Goal: Information Seeking & Learning: Learn about a topic

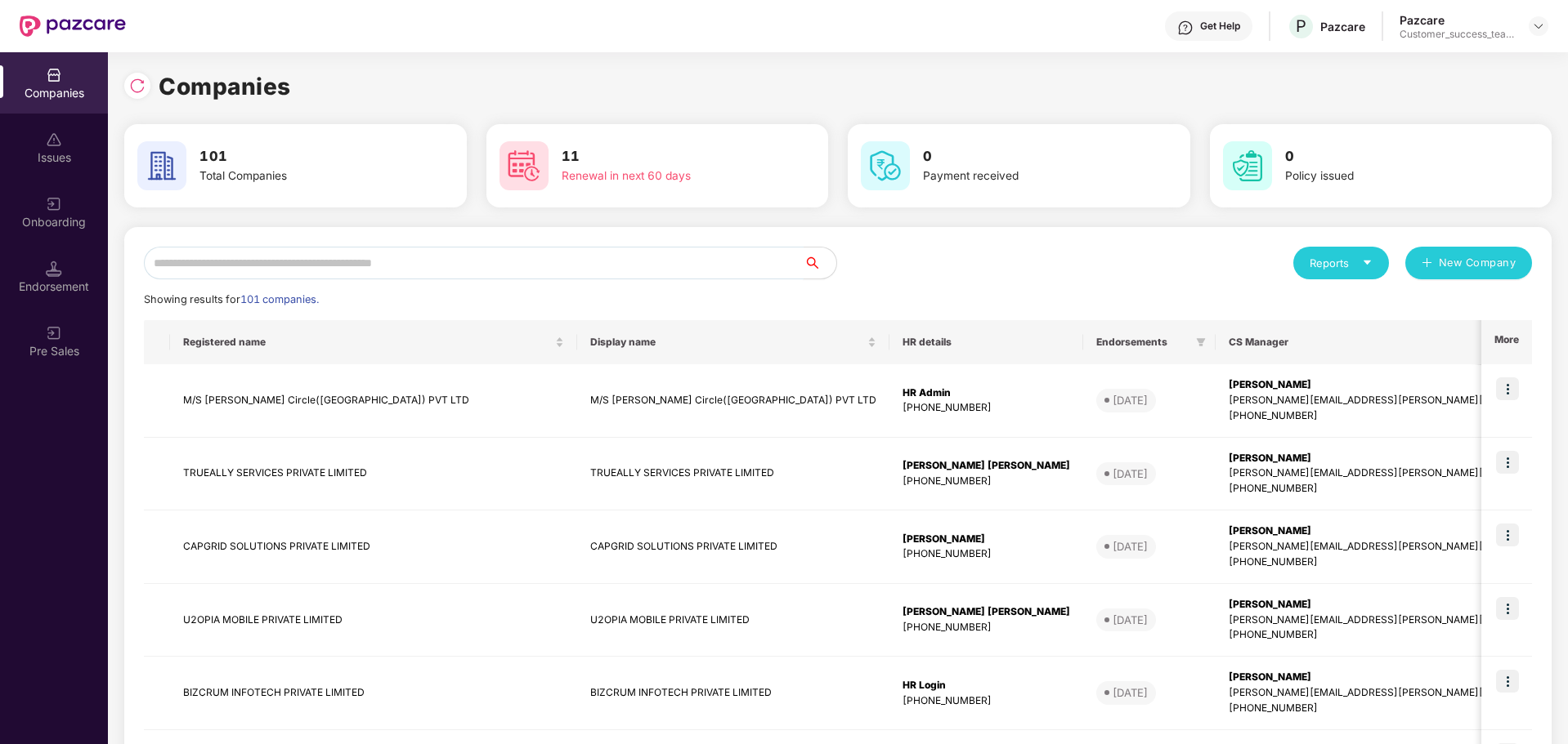
click at [363, 253] on input "text" at bounding box center [473, 263] width 659 height 33
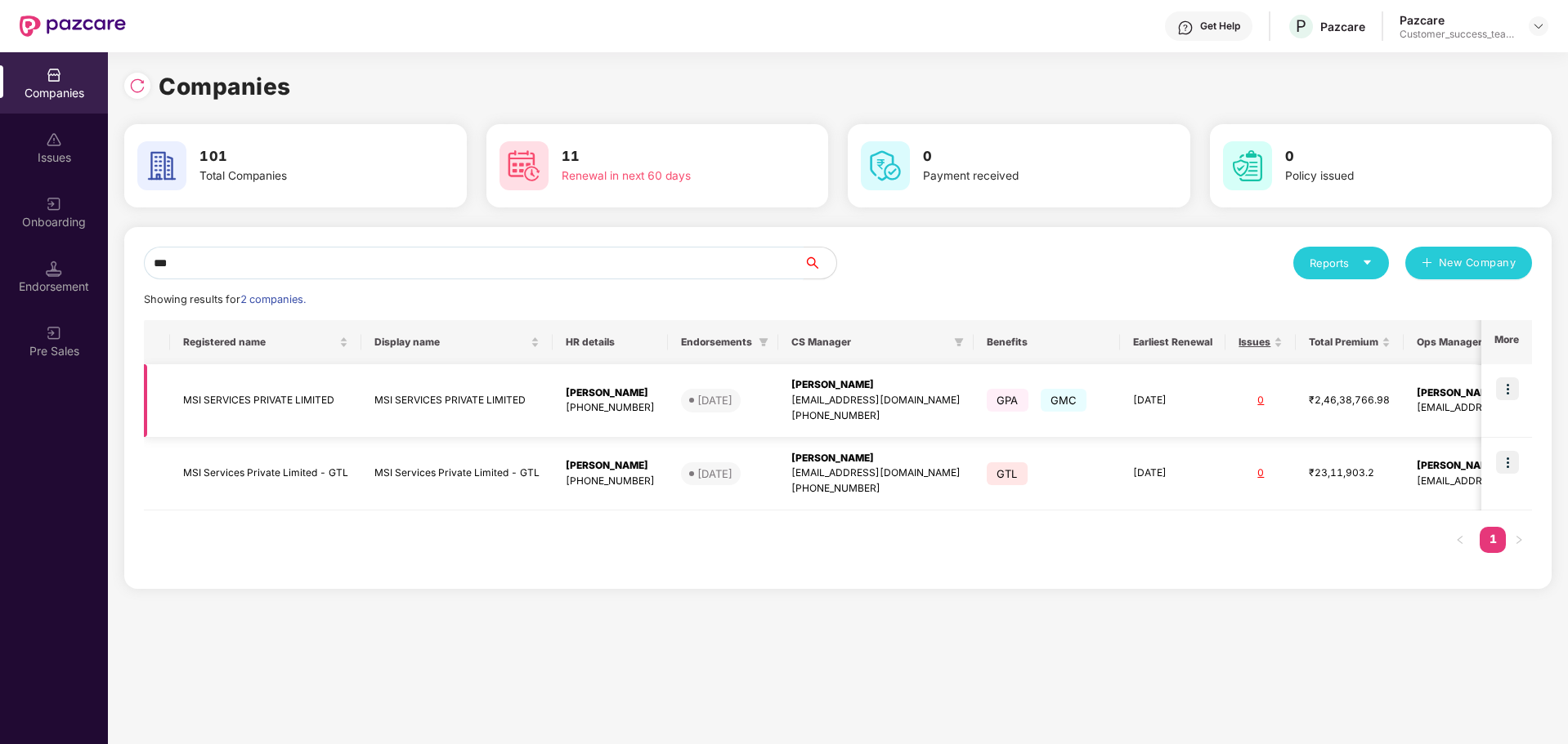
type input "***"
click at [1500, 397] on img at bounding box center [1507, 388] width 23 height 23
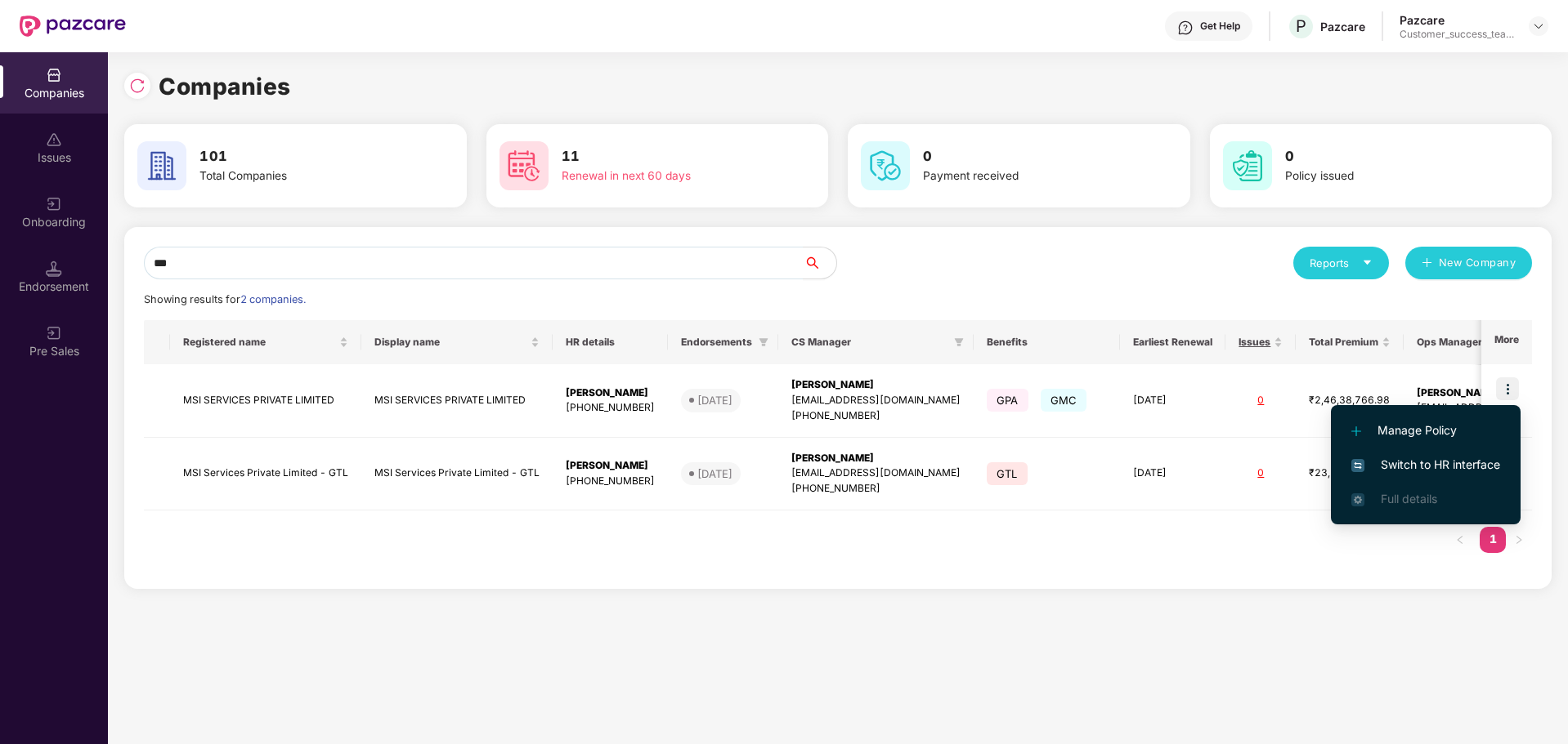
click at [1416, 461] on span "Switch to HR interface" at bounding box center [1425, 465] width 149 height 18
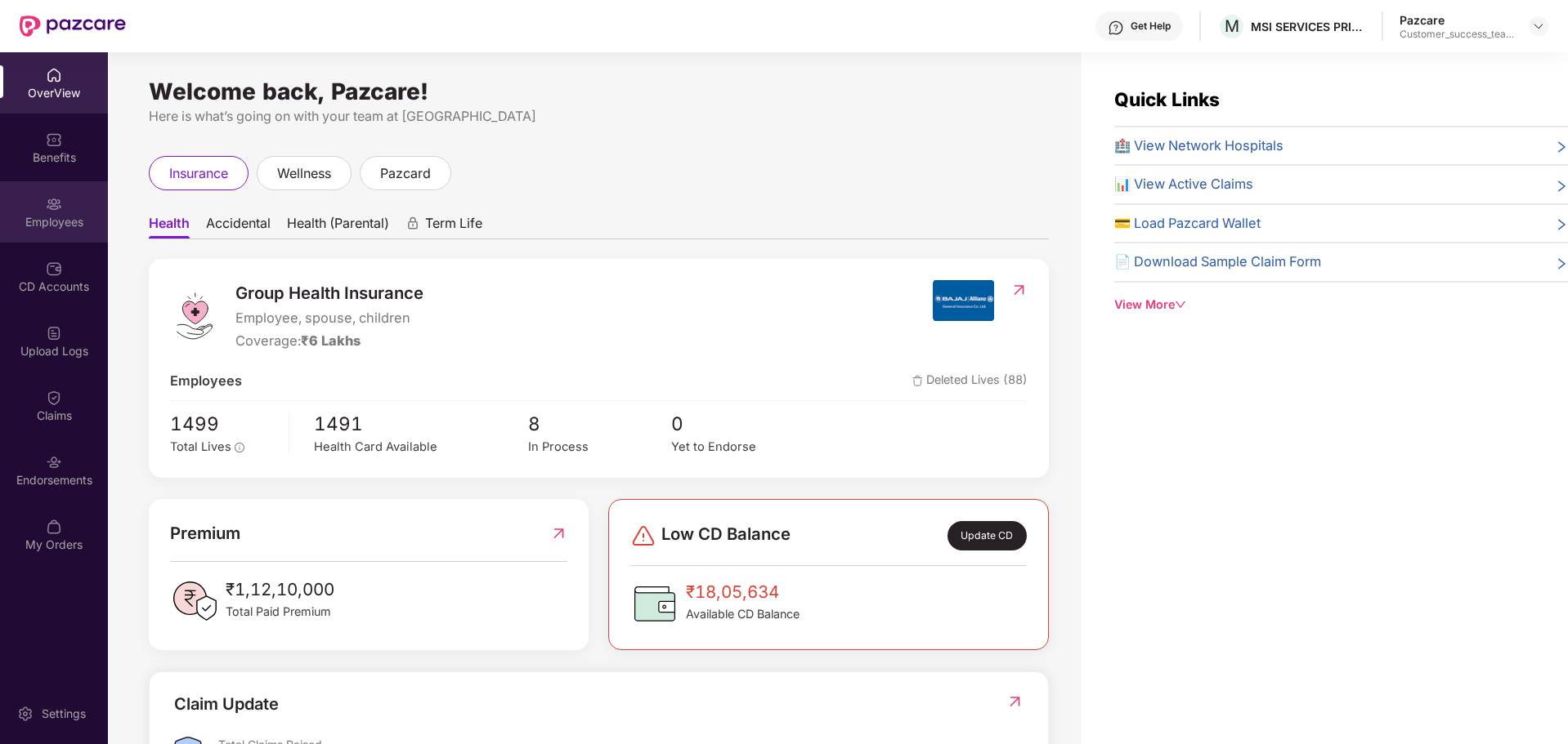
click at [69, 224] on div "Employees" at bounding box center [54, 222] width 108 height 16
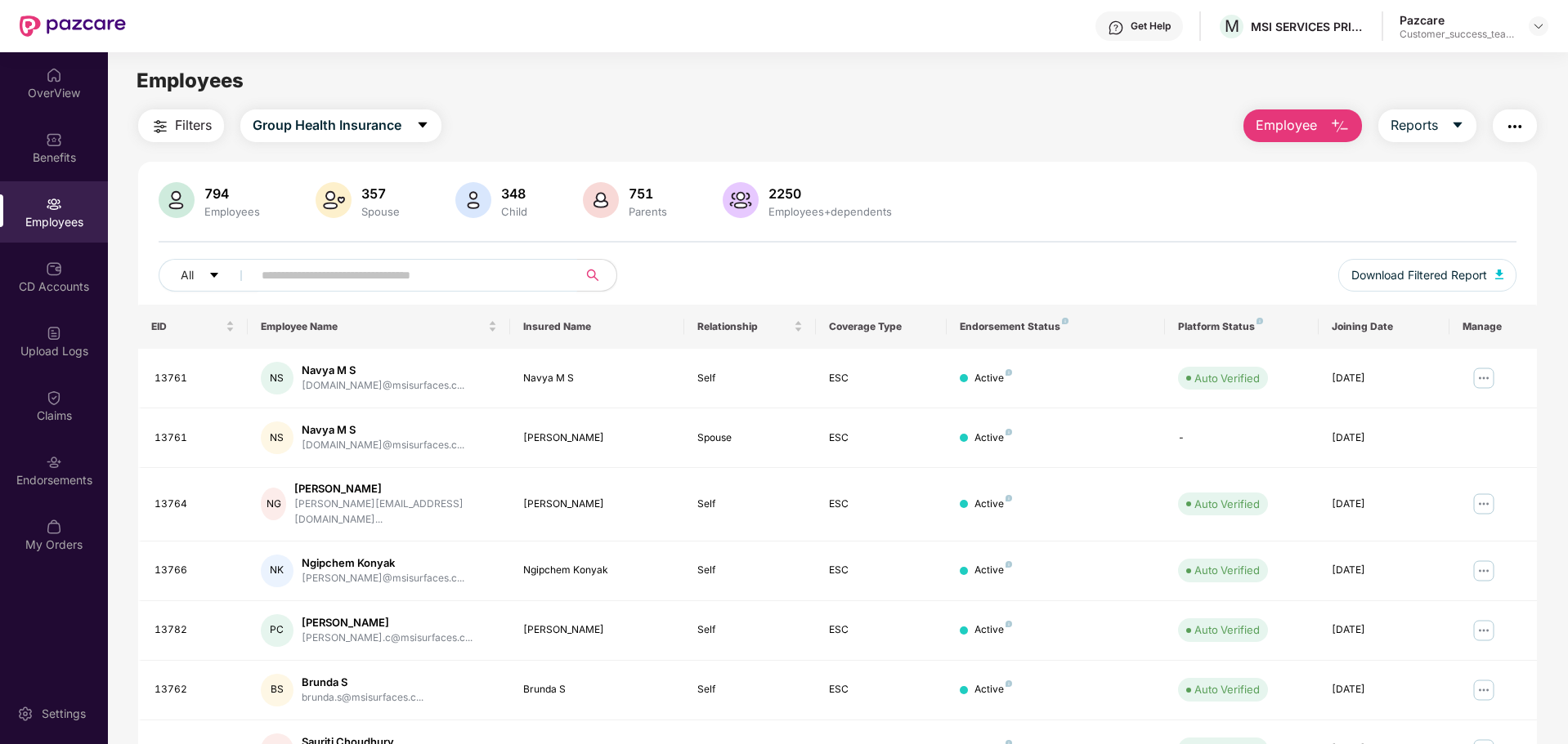
click at [342, 277] on input "text" at bounding box center [408, 275] width 293 height 25
click at [1502, 135] on button "button" at bounding box center [1514, 126] width 44 height 33
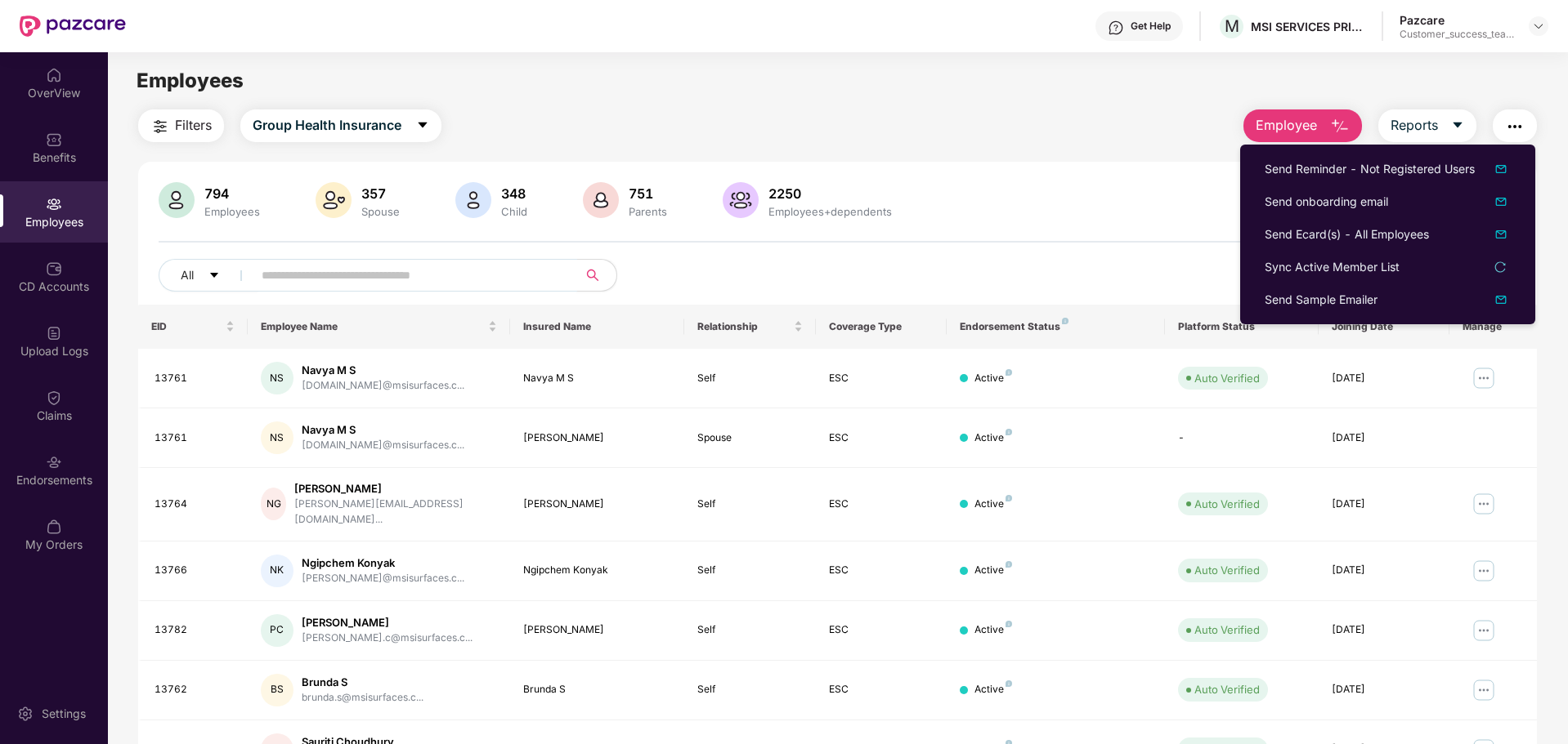
click at [402, 287] on input "text" at bounding box center [408, 275] width 293 height 25
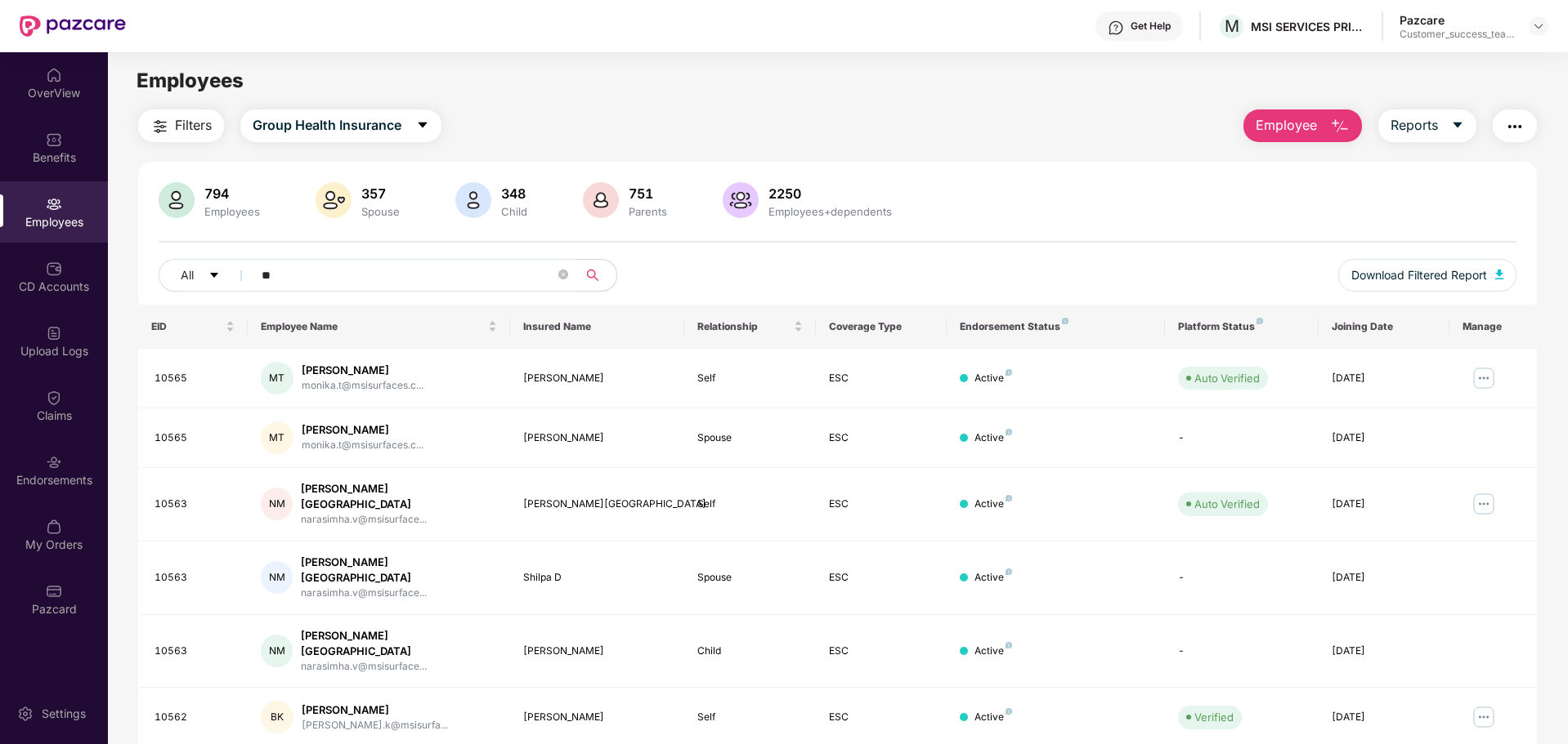
type input "*"
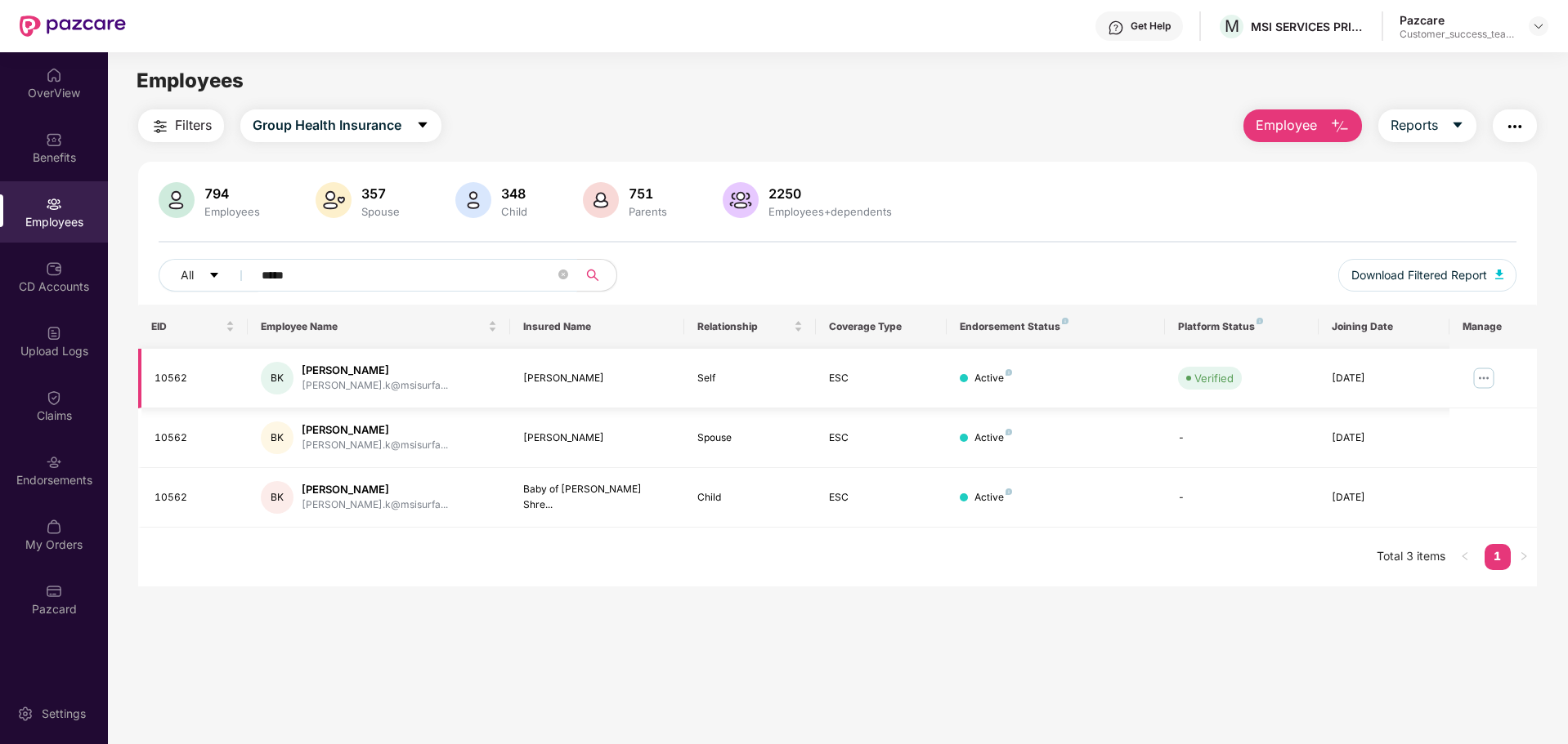
type input "*****"
click at [1488, 386] on img at bounding box center [1483, 378] width 27 height 27
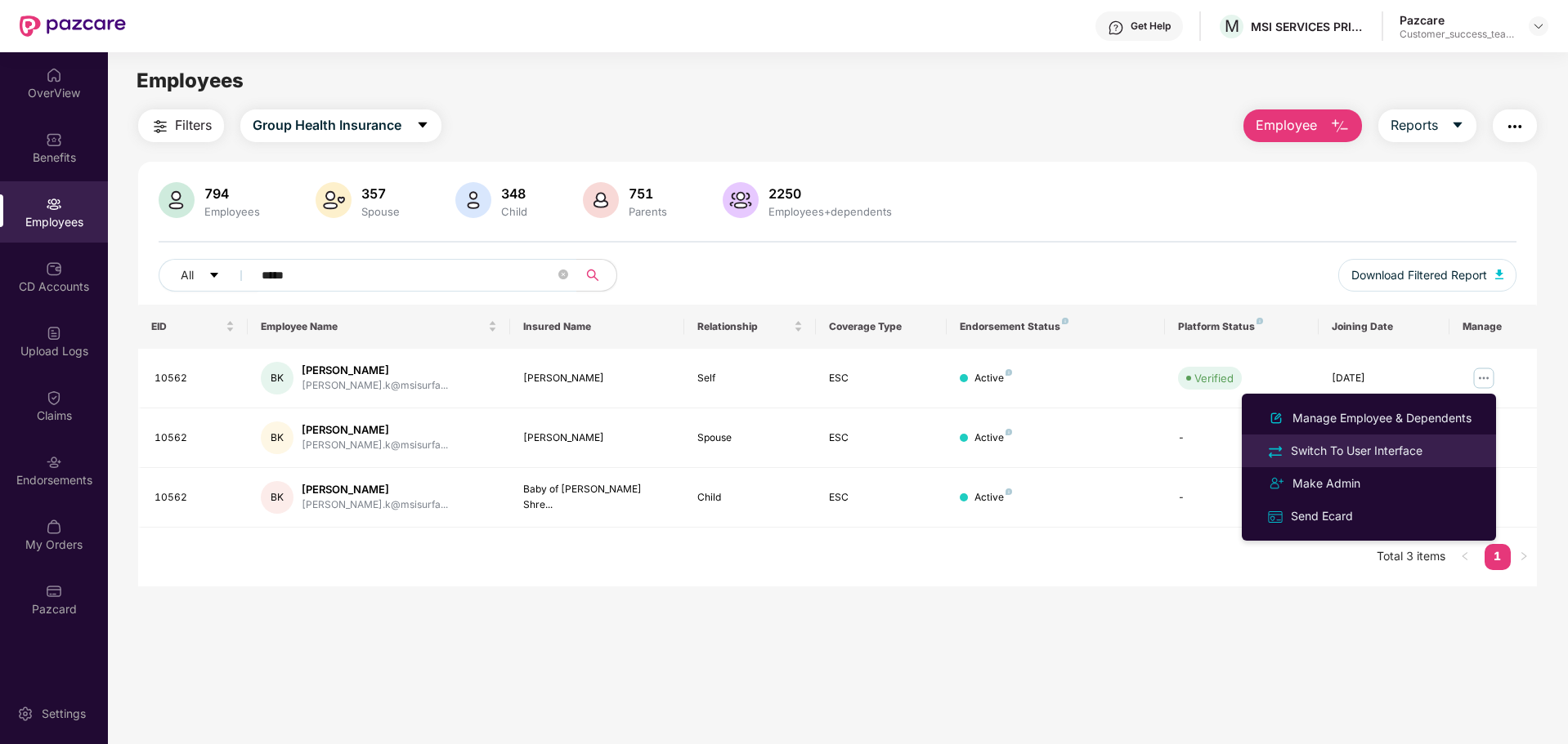
click at [1335, 457] on div "Switch To User Interface" at bounding box center [1356, 452] width 138 height 18
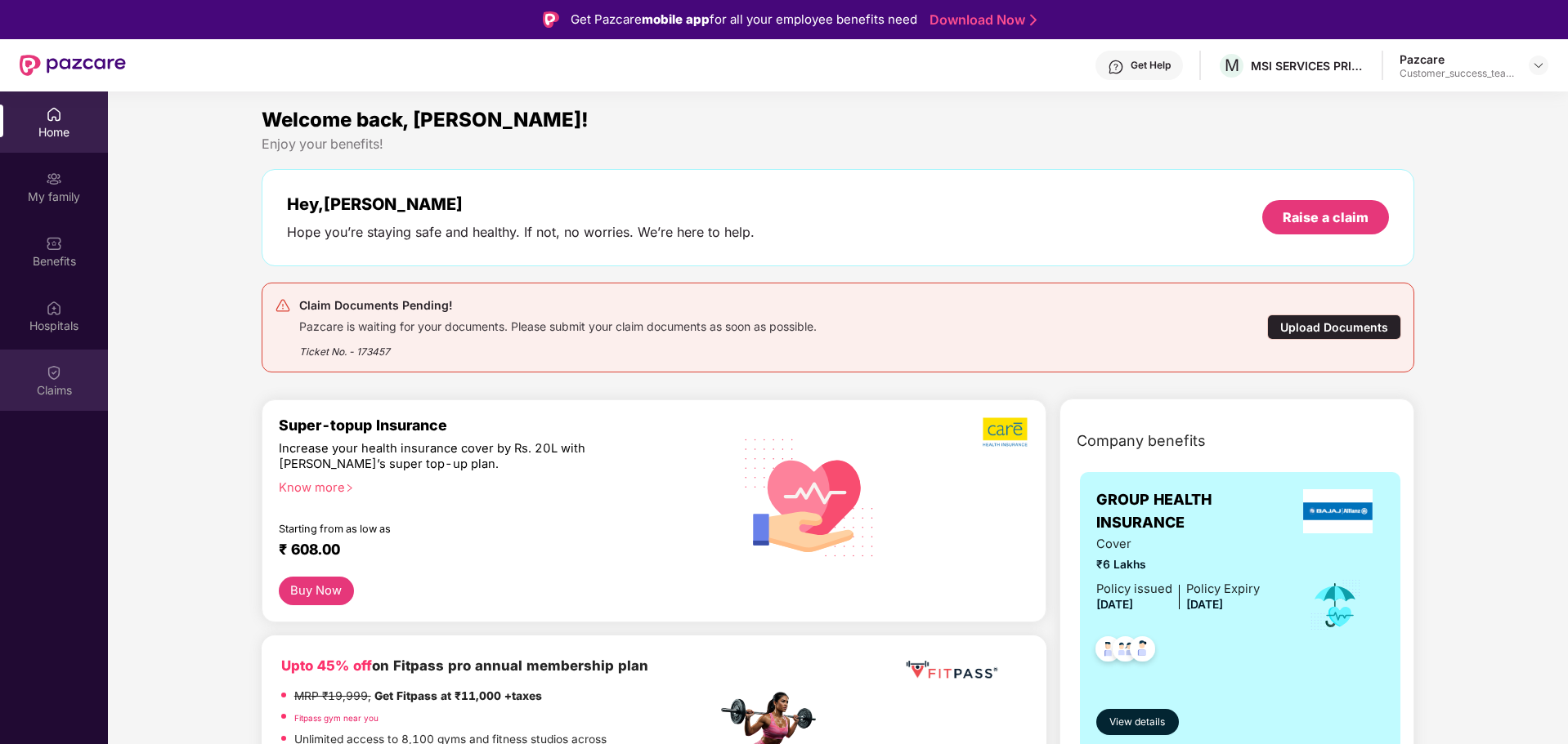
click at [48, 399] on div "Claims" at bounding box center [54, 380] width 108 height 61
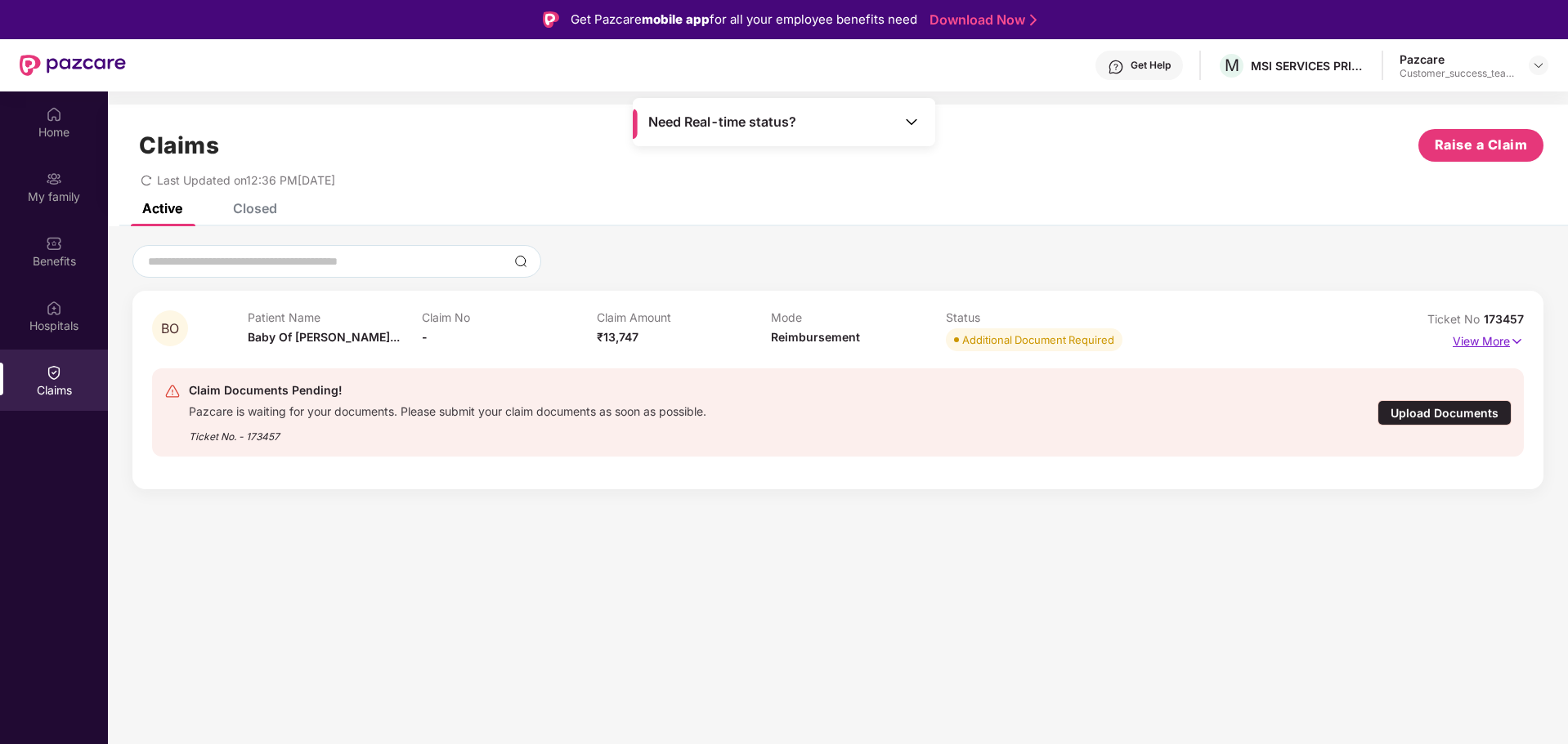
click at [1508, 344] on p "View More" at bounding box center [1488, 339] width 71 height 22
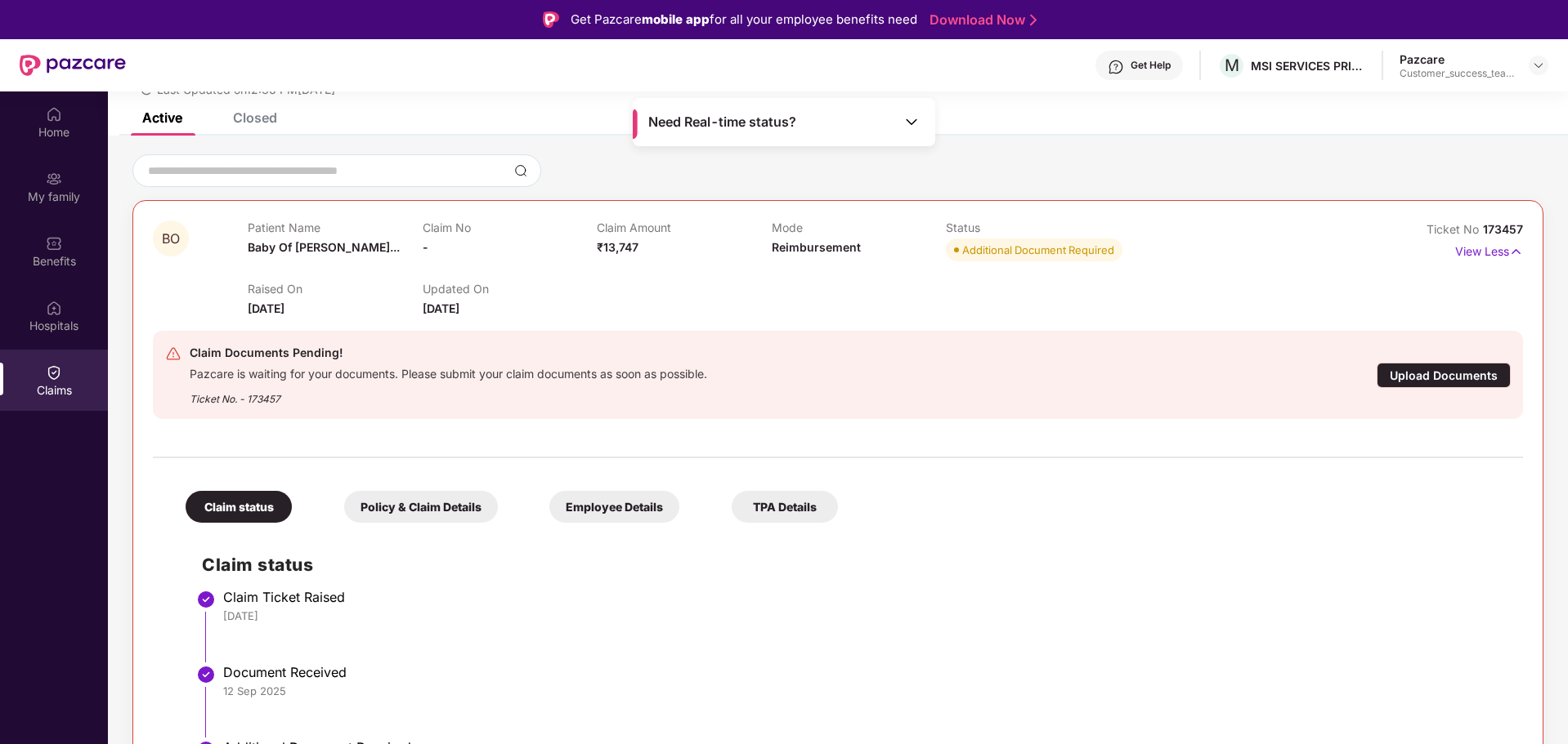
scroll to position [90, 0]
click at [248, 128] on div "Closed" at bounding box center [242, 118] width 69 height 36
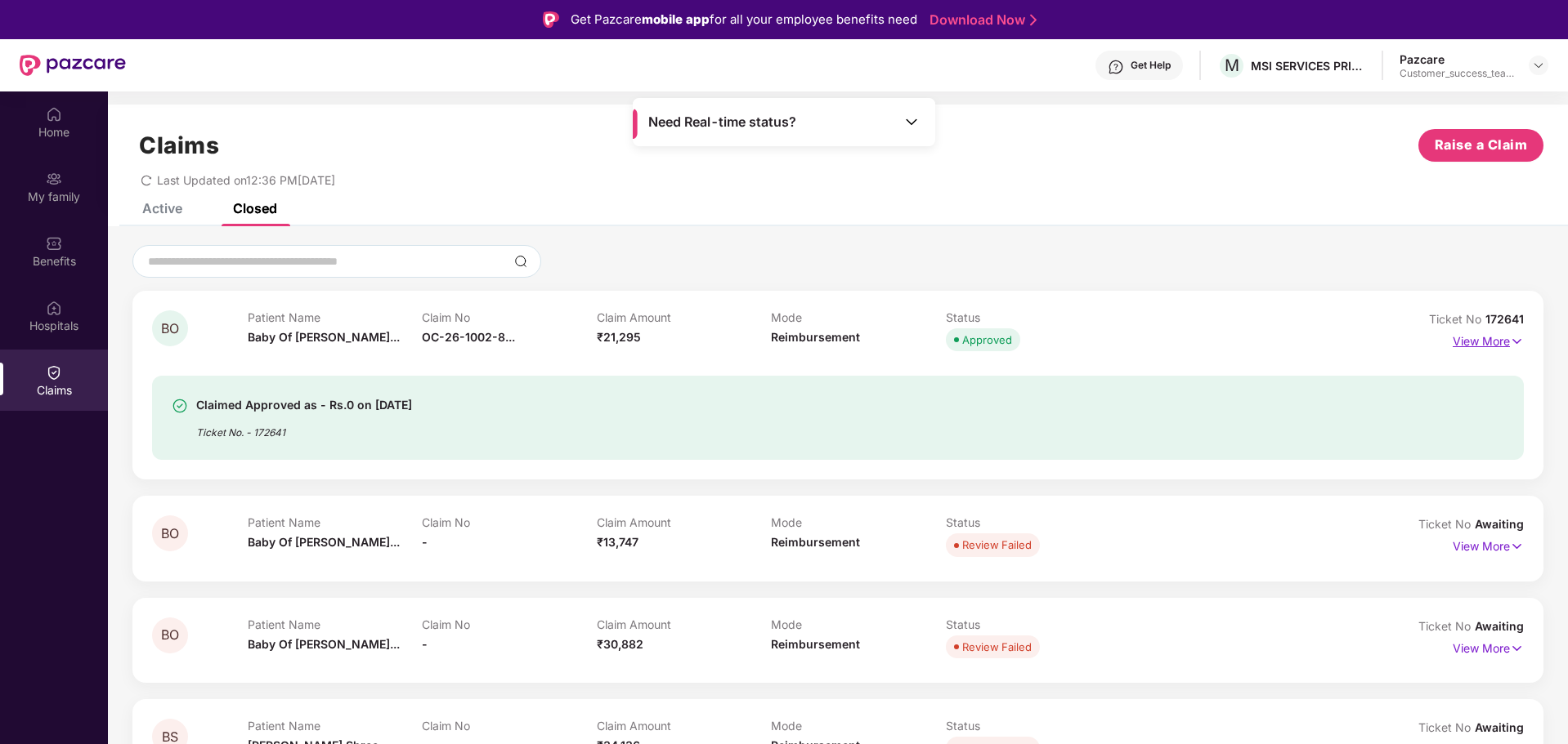
click at [1478, 344] on p "View More" at bounding box center [1488, 339] width 71 height 22
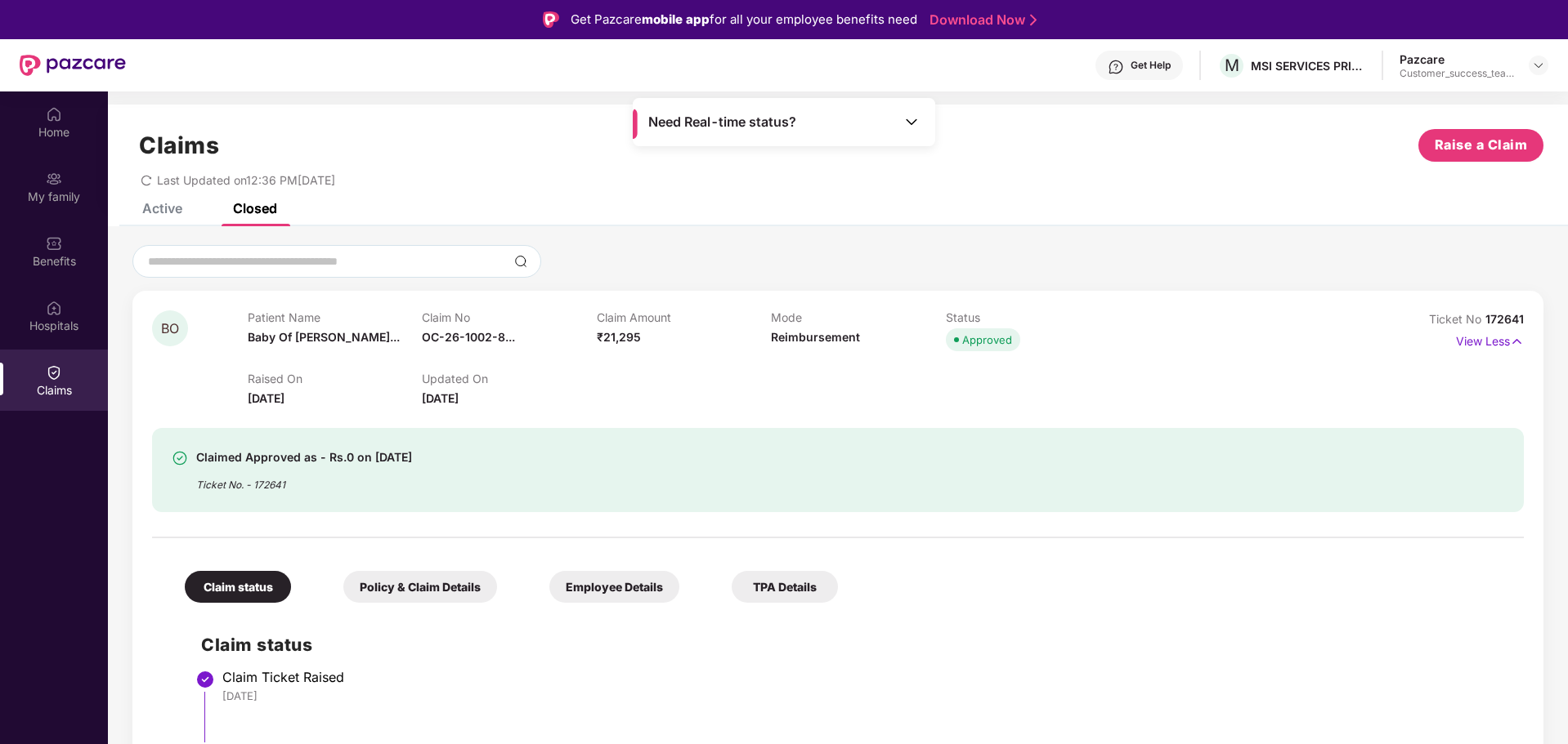
click at [176, 204] on div "Active" at bounding box center [163, 208] width 40 height 16
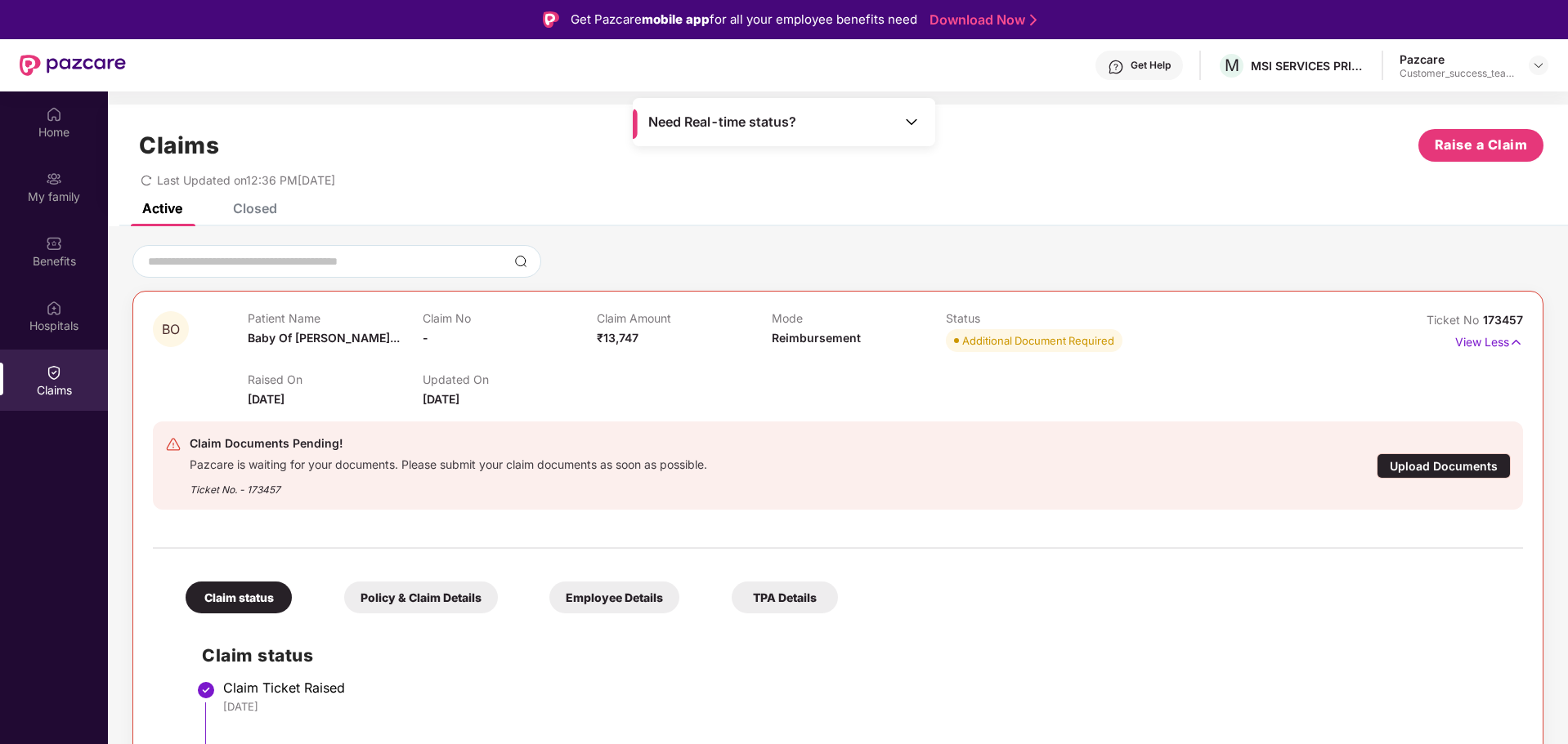
click at [1401, 463] on div "Upload Documents" at bounding box center [1443, 466] width 134 height 26
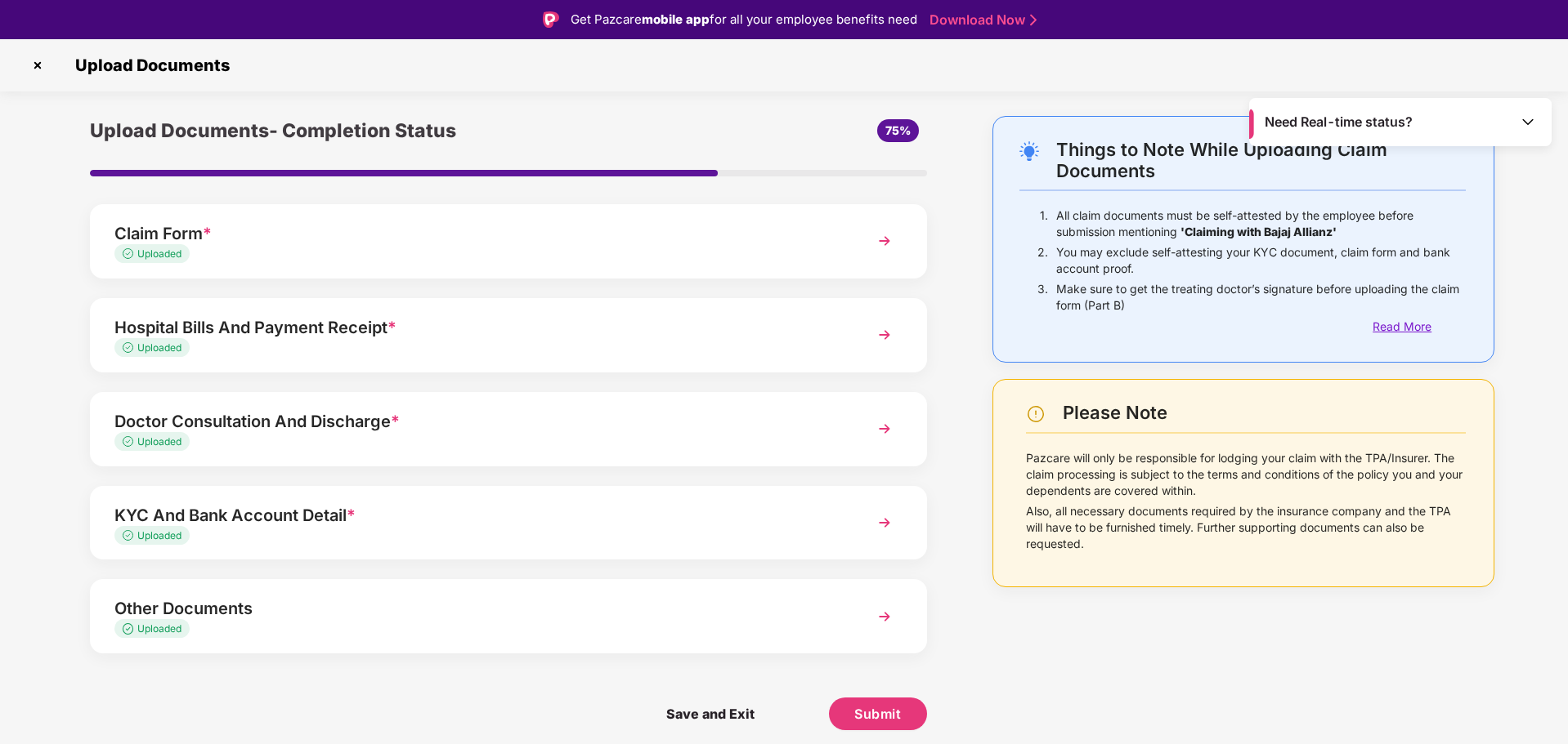
click at [1381, 327] on div "Read More" at bounding box center [1419, 327] width 93 height 18
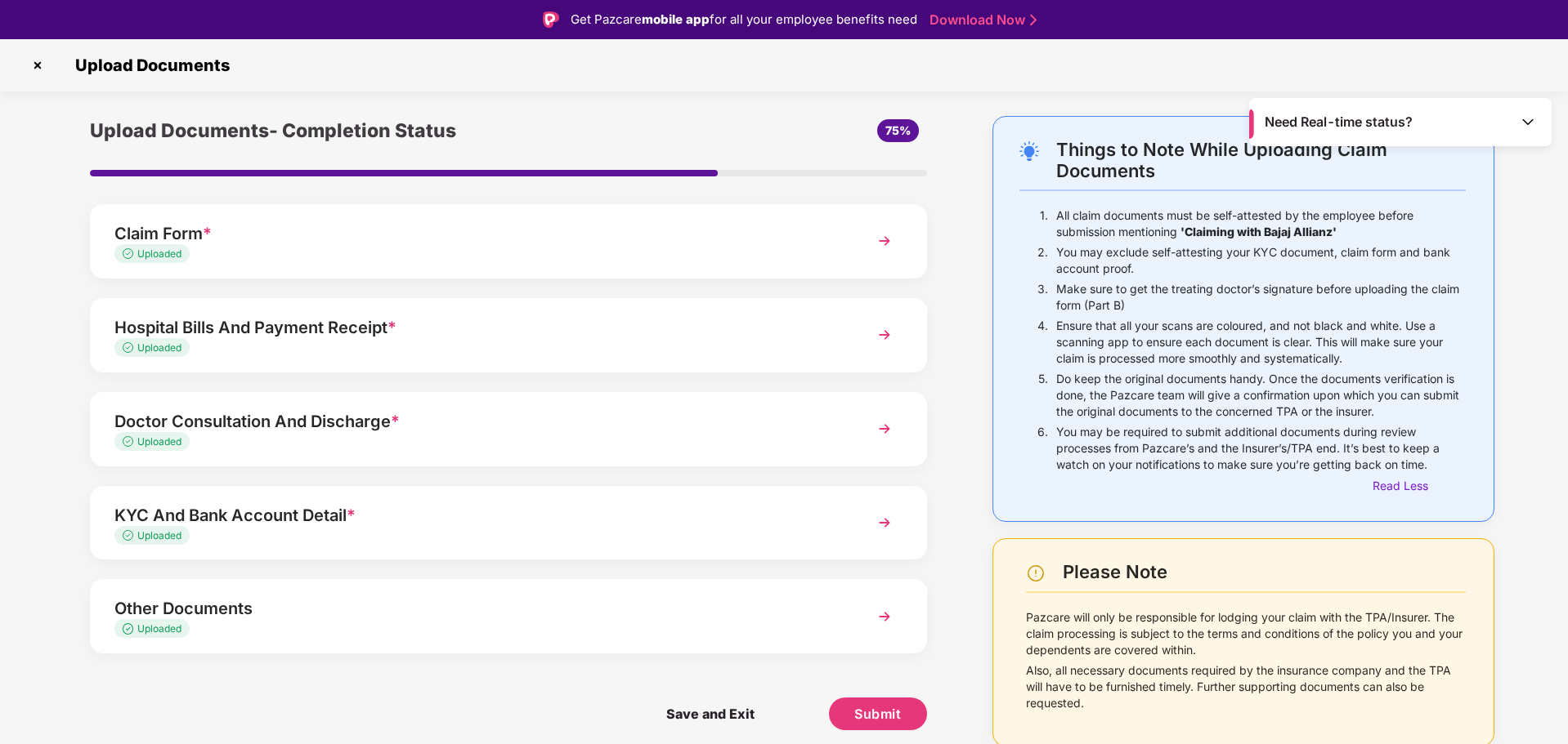
click at [35, 59] on img at bounding box center [37, 65] width 27 height 27
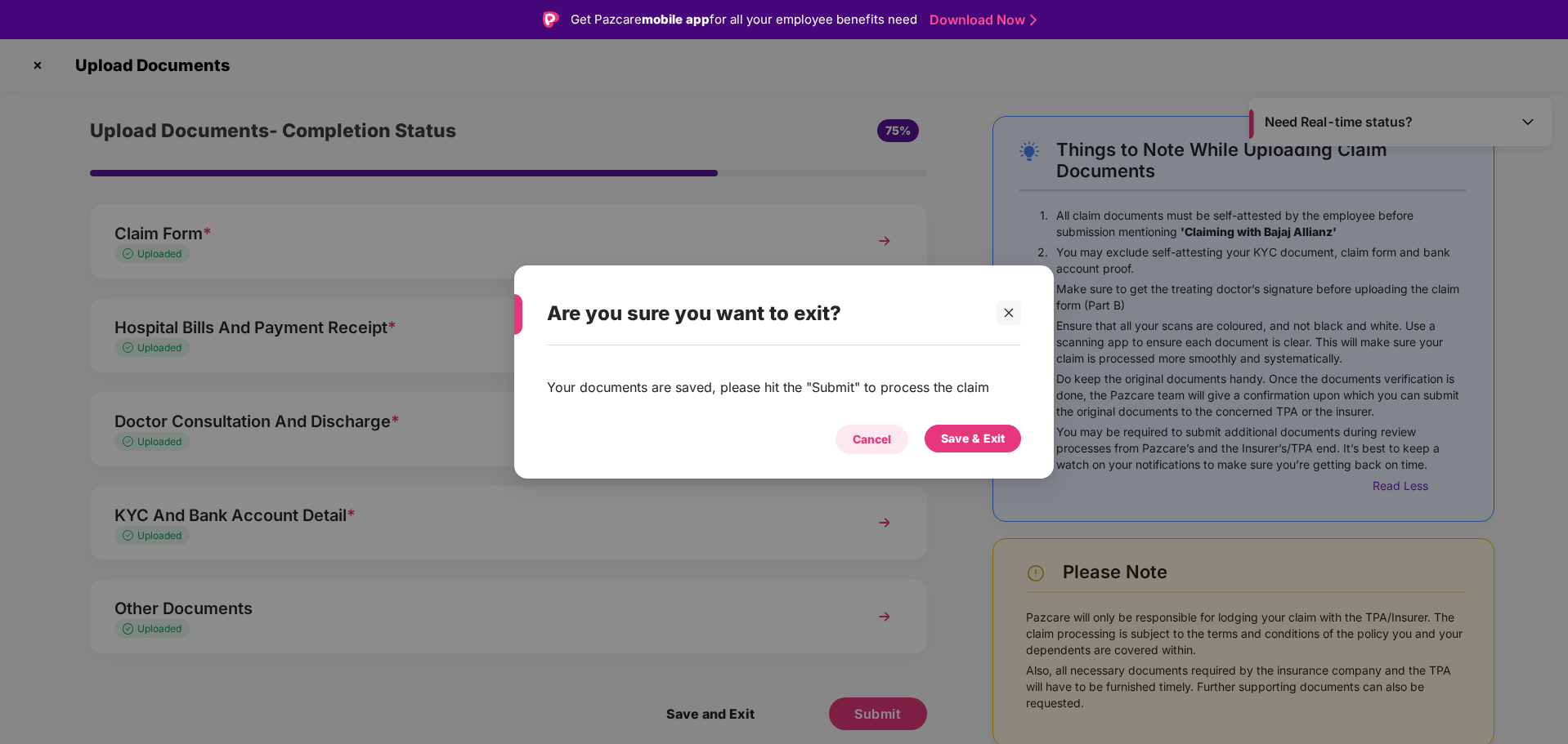
click at [889, 441] on div "Cancel" at bounding box center [871, 440] width 38 height 18
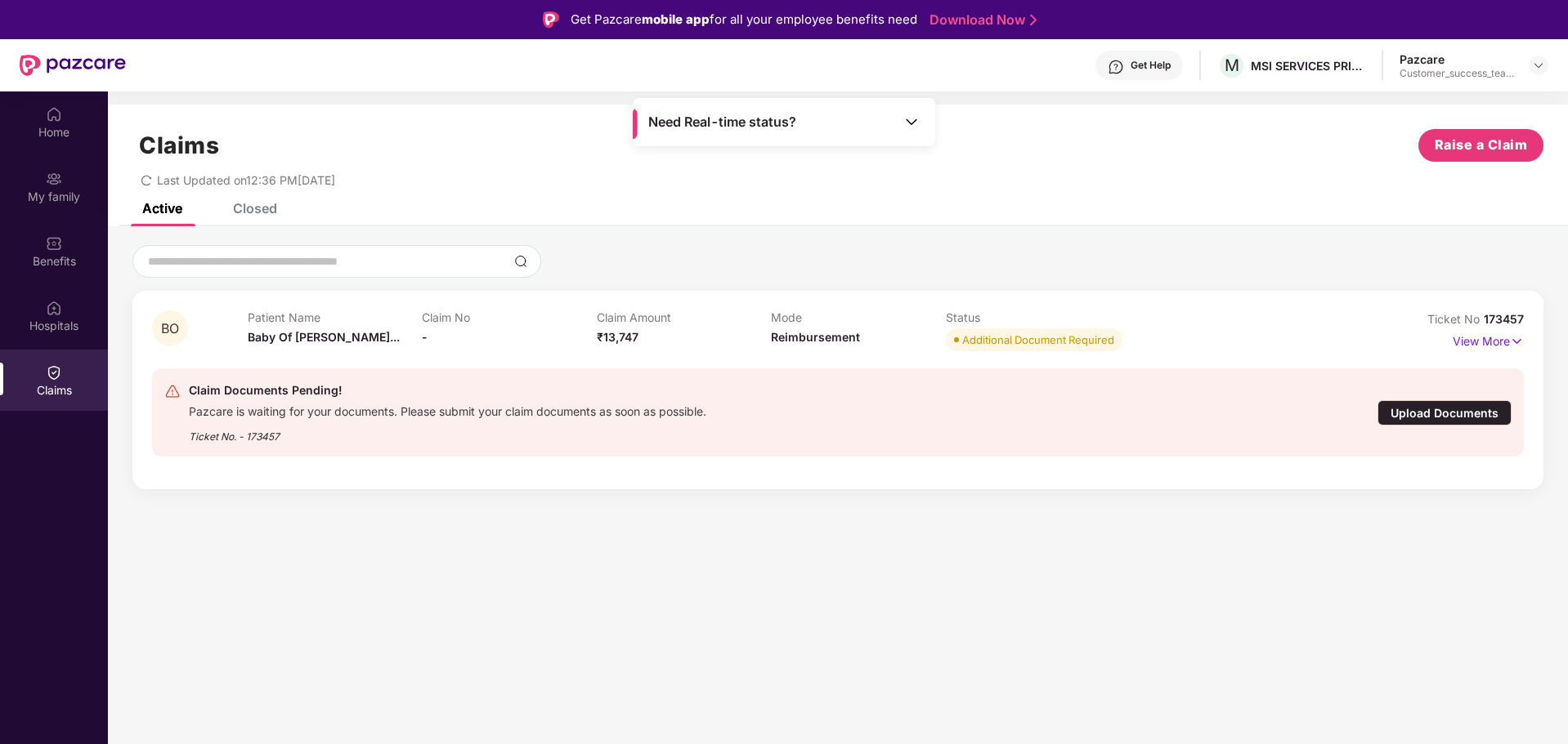
click at [266, 212] on div "Closed" at bounding box center [255, 208] width 44 height 16
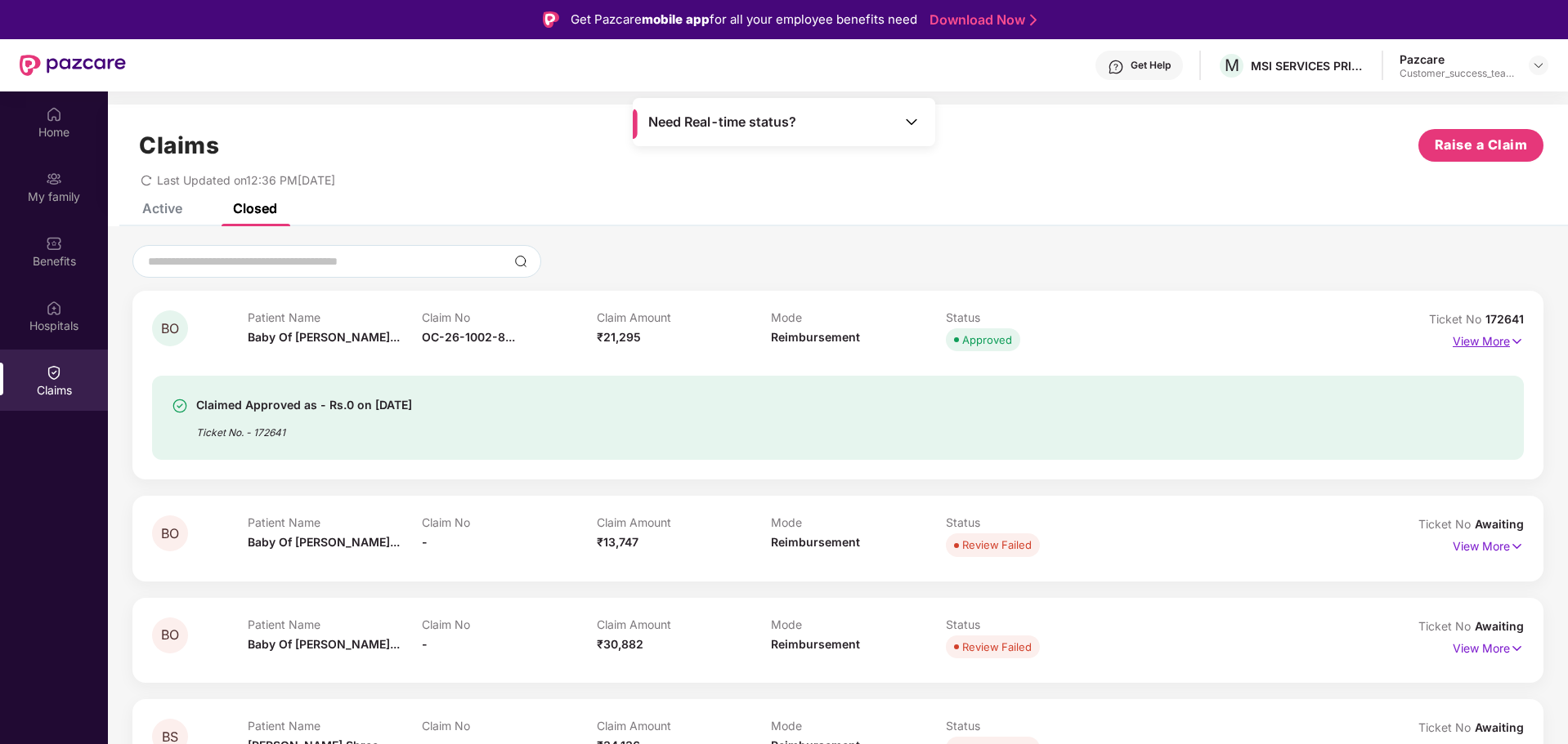
click at [1488, 336] on p "View More" at bounding box center [1488, 339] width 71 height 22
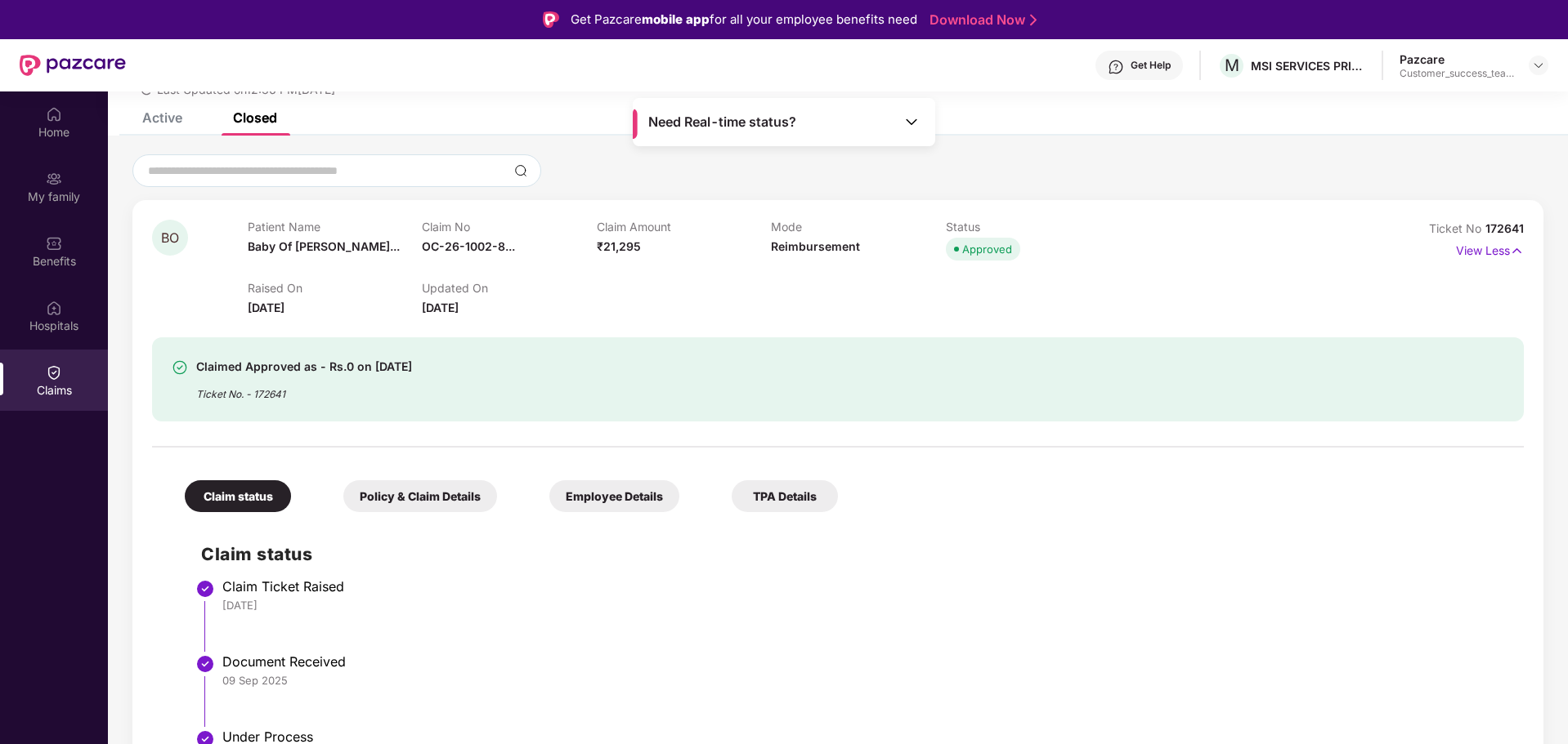
scroll to position [91, 0]
click at [490, 240] on span "OC-26-1002-8..." at bounding box center [468, 245] width 93 height 14
click at [465, 246] on span "OC-26-1002-8..." at bounding box center [468, 245] width 93 height 14
drag, startPoint x: 428, startPoint y: 280, endPoint x: 607, endPoint y: 284, distance: 179.0
click at [607, 284] on div "OC-26-1002-8403-00460606" at bounding box center [517, 281] width 192 height 27
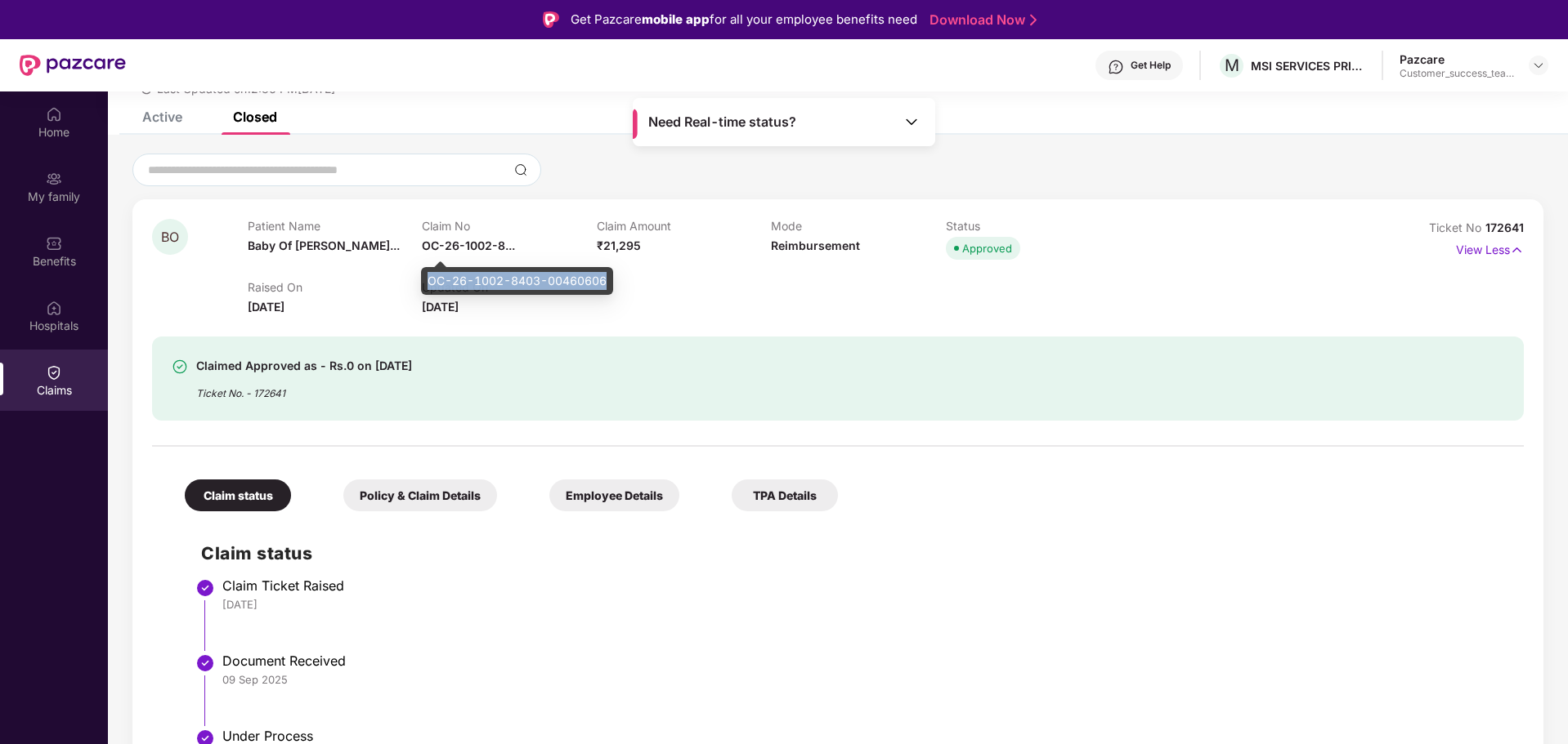
copy div "OC-26-1002-8403-00460606"
click at [178, 124] on div "Active" at bounding box center [163, 117] width 40 height 16
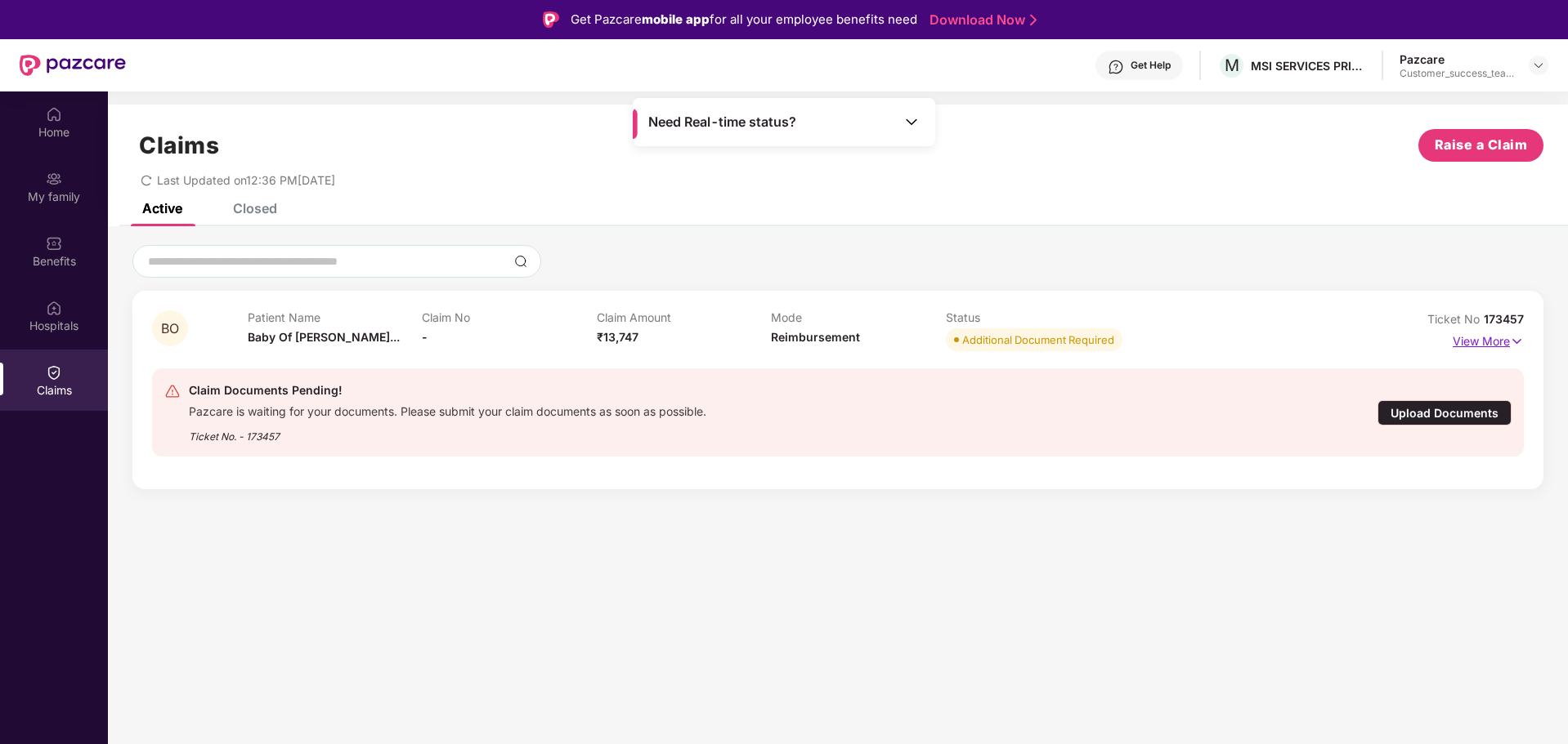
click at [1495, 341] on p "View More" at bounding box center [1488, 339] width 71 height 22
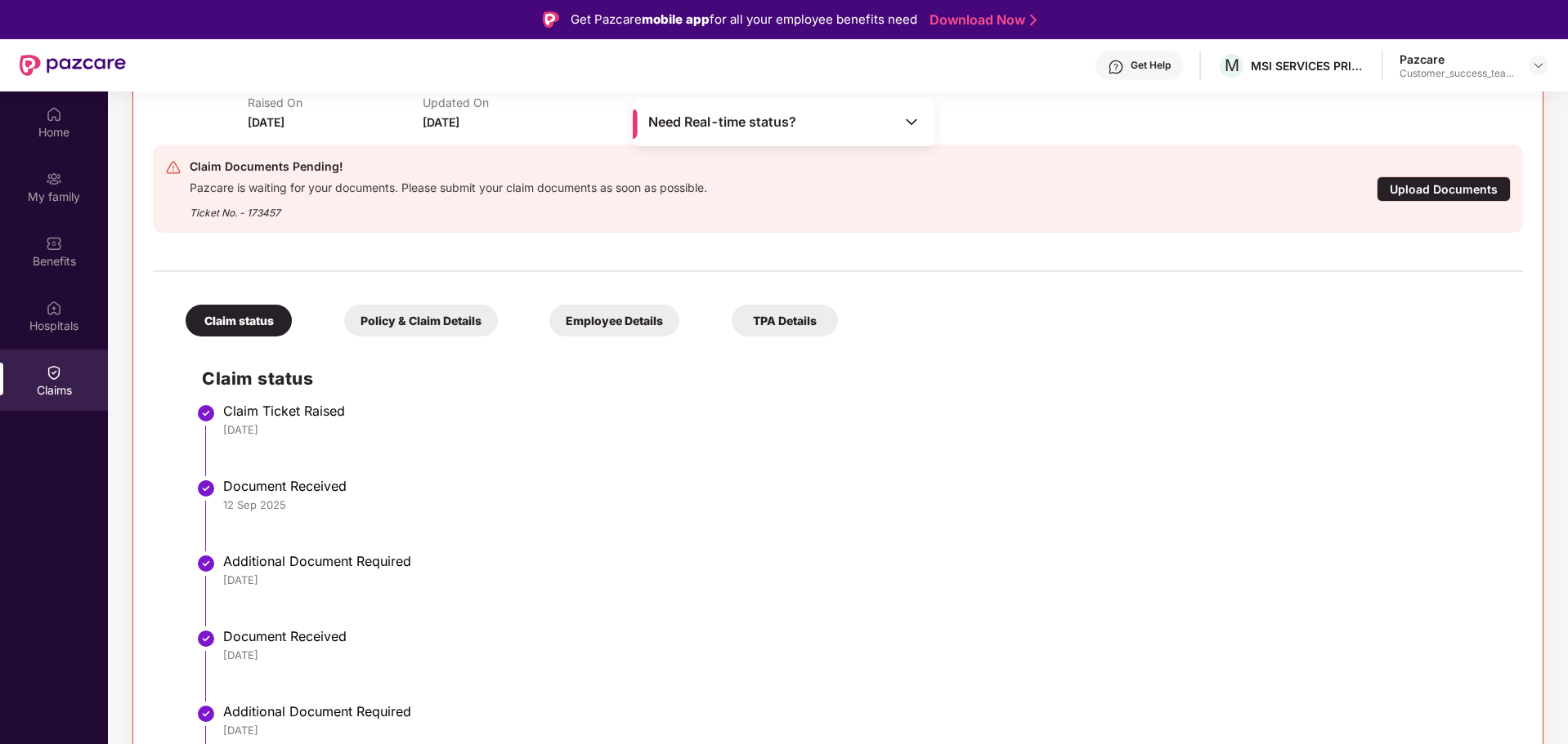
scroll to position [262, 0]
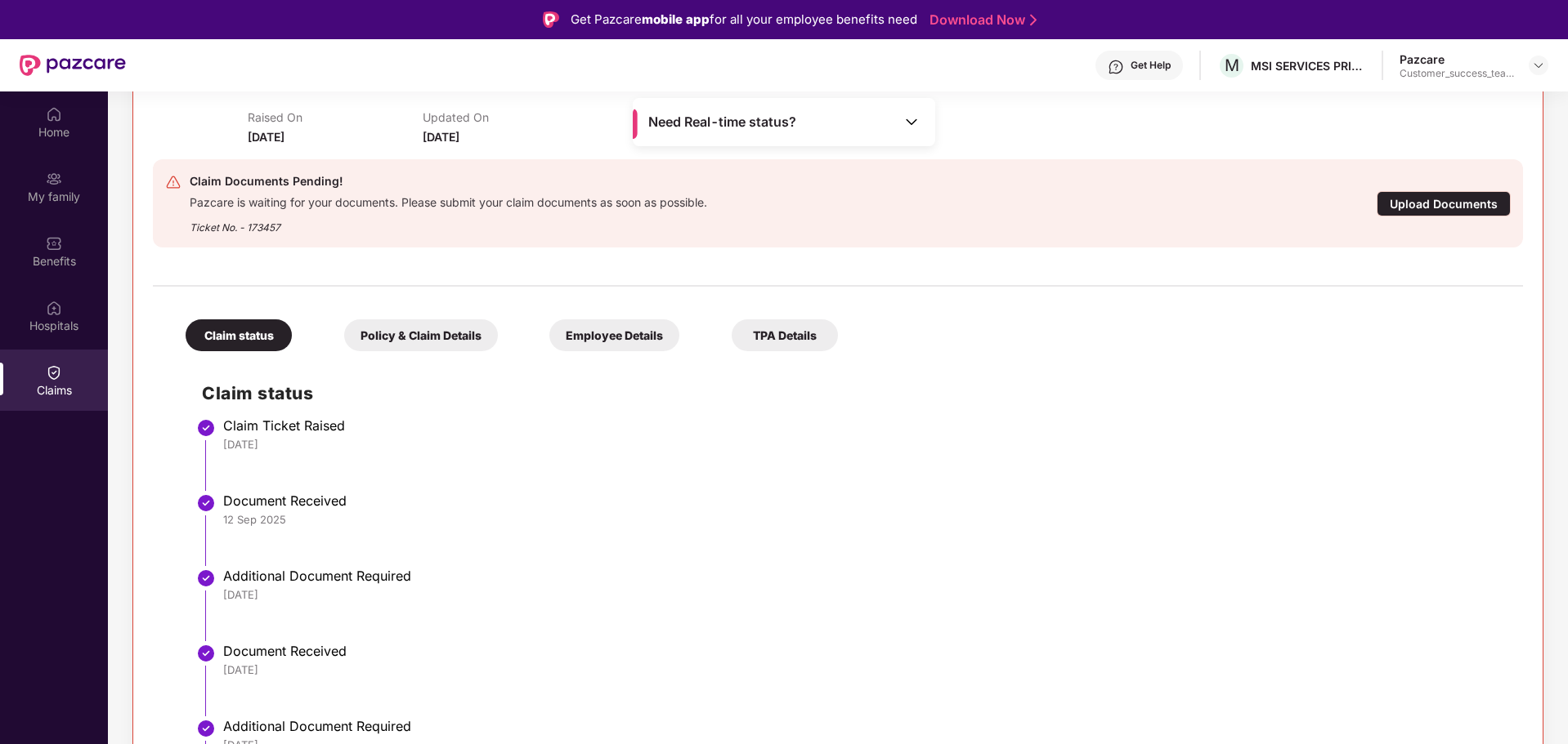
click at [1401, 202] on div "Upload Documents" at bounding box center [1443, 204] width 134 height 26
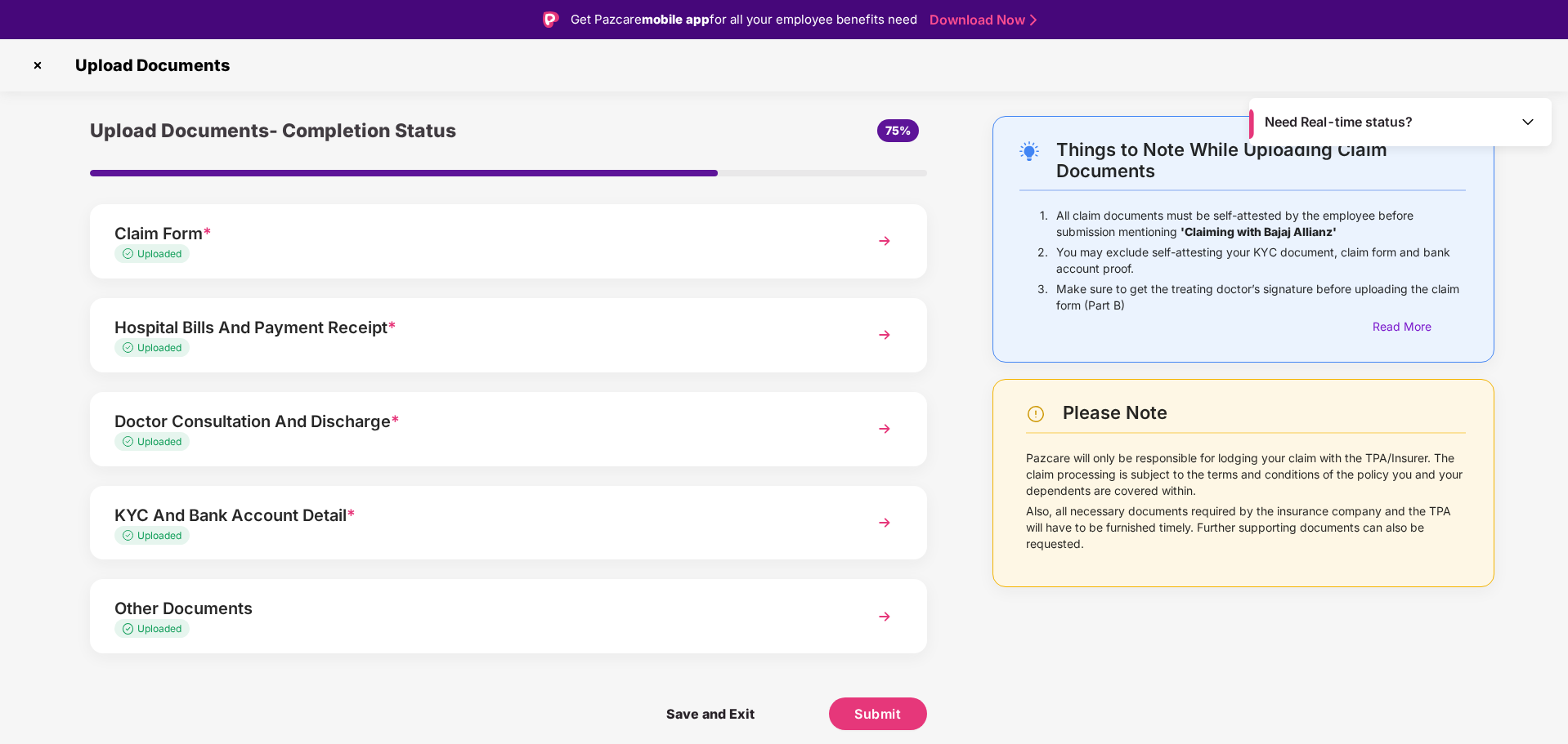
click at [1530, 122] on img at bounding box center [1528, 122] width 16 height 16
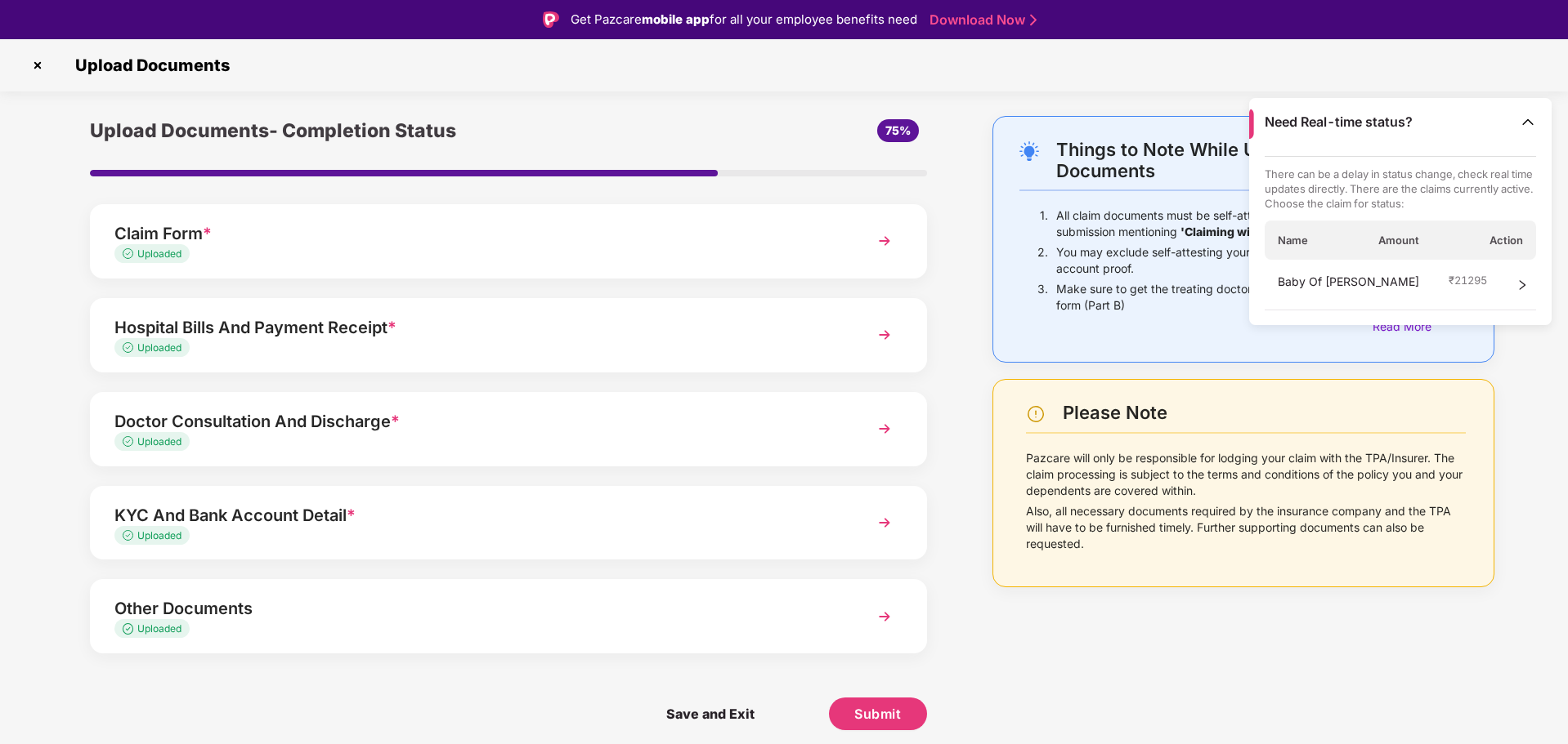
click at [1360, 289] on span "Baby Of [PERSON_NAME]" at bounding box center [1348, 285] width 142 height 25
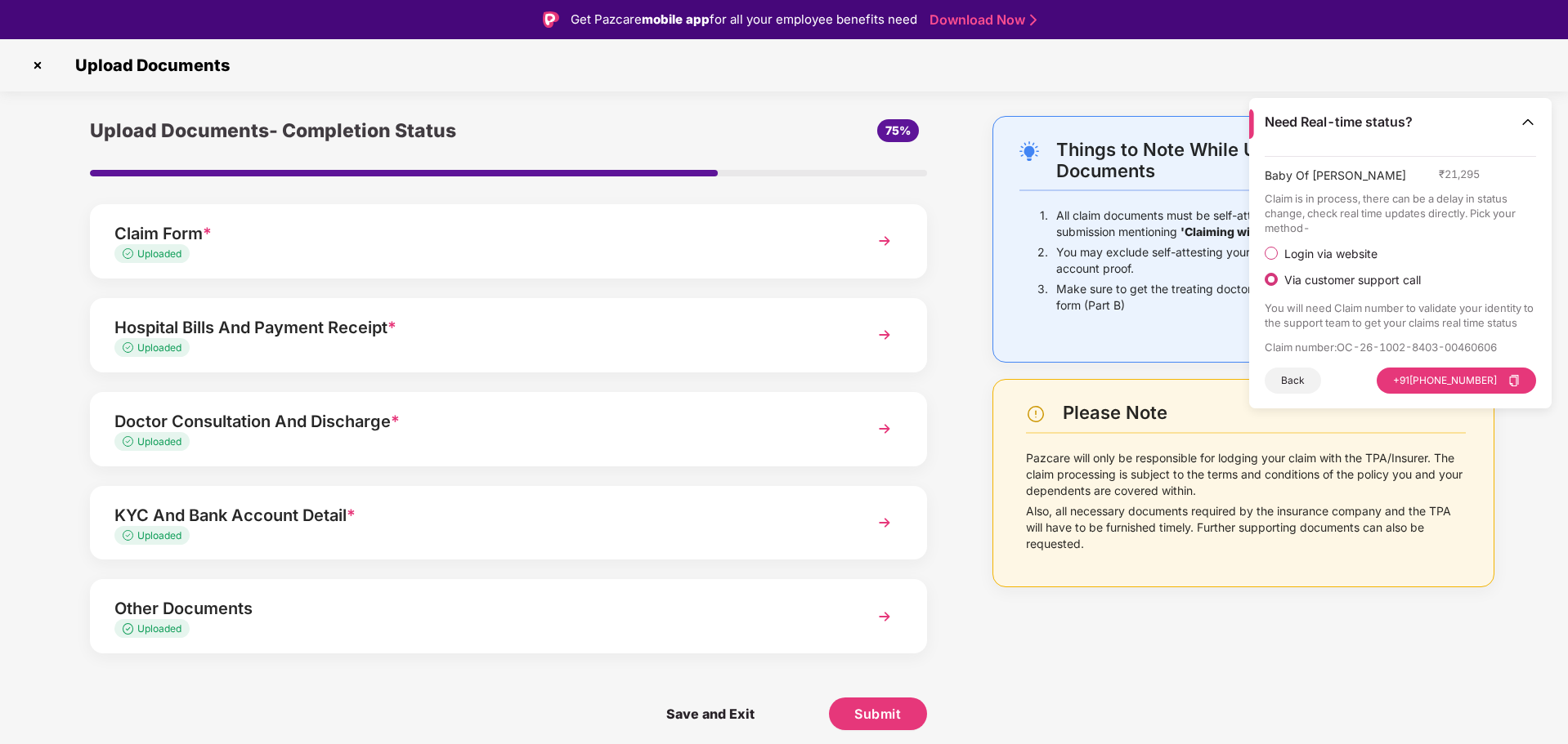
click at [1326, 252] on span "Login via website" at bounding box center [1330, 254] width 106 height 15
click at [1483, 389] on button "Visit Website" at bounding box center [1490, 380] width 91 height 27
click at [35, 69] on img at bounding box center [37, 65] width 27 height 27
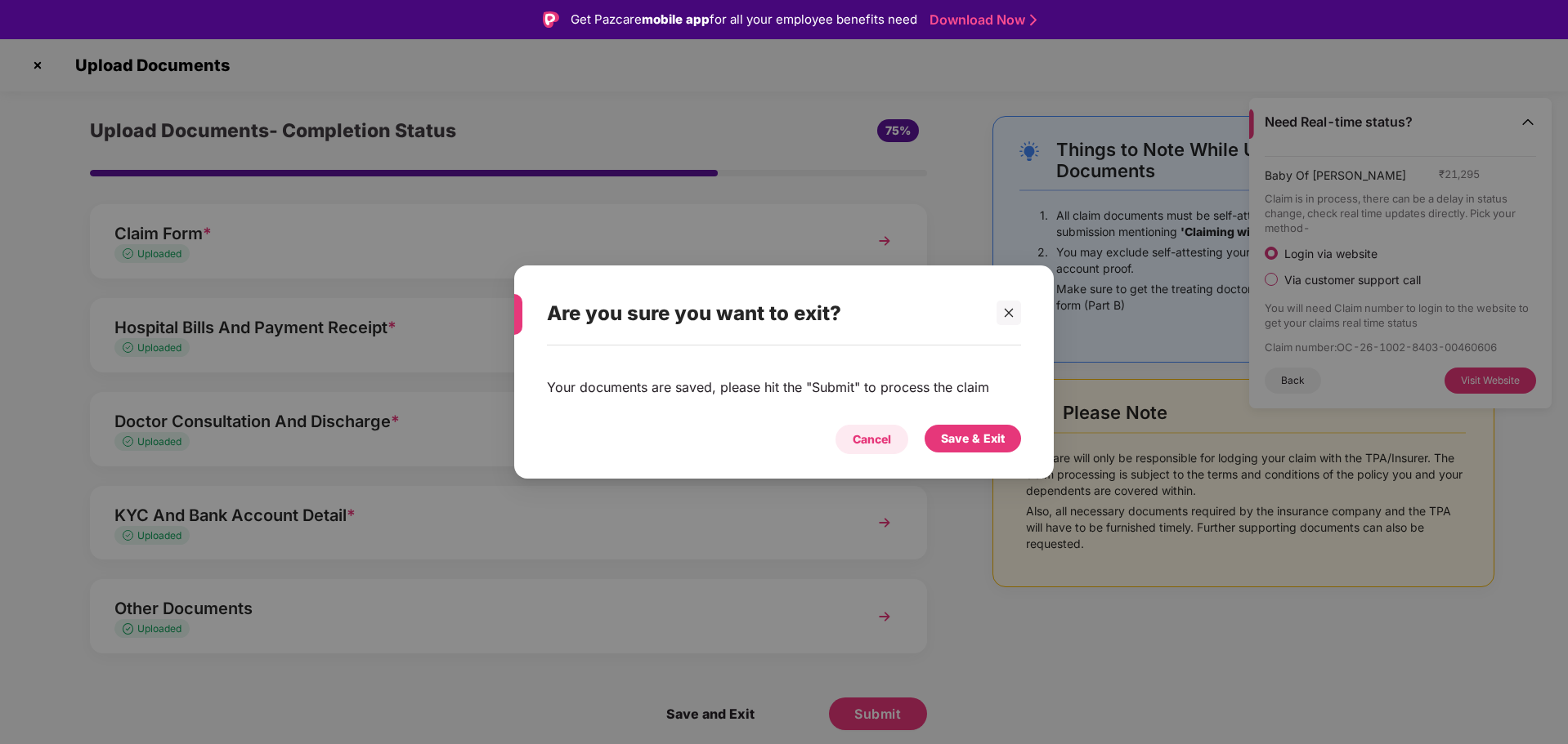
click at [883, 447] on div "Cancel" at bounding box center [871, 440] width 38 height 18
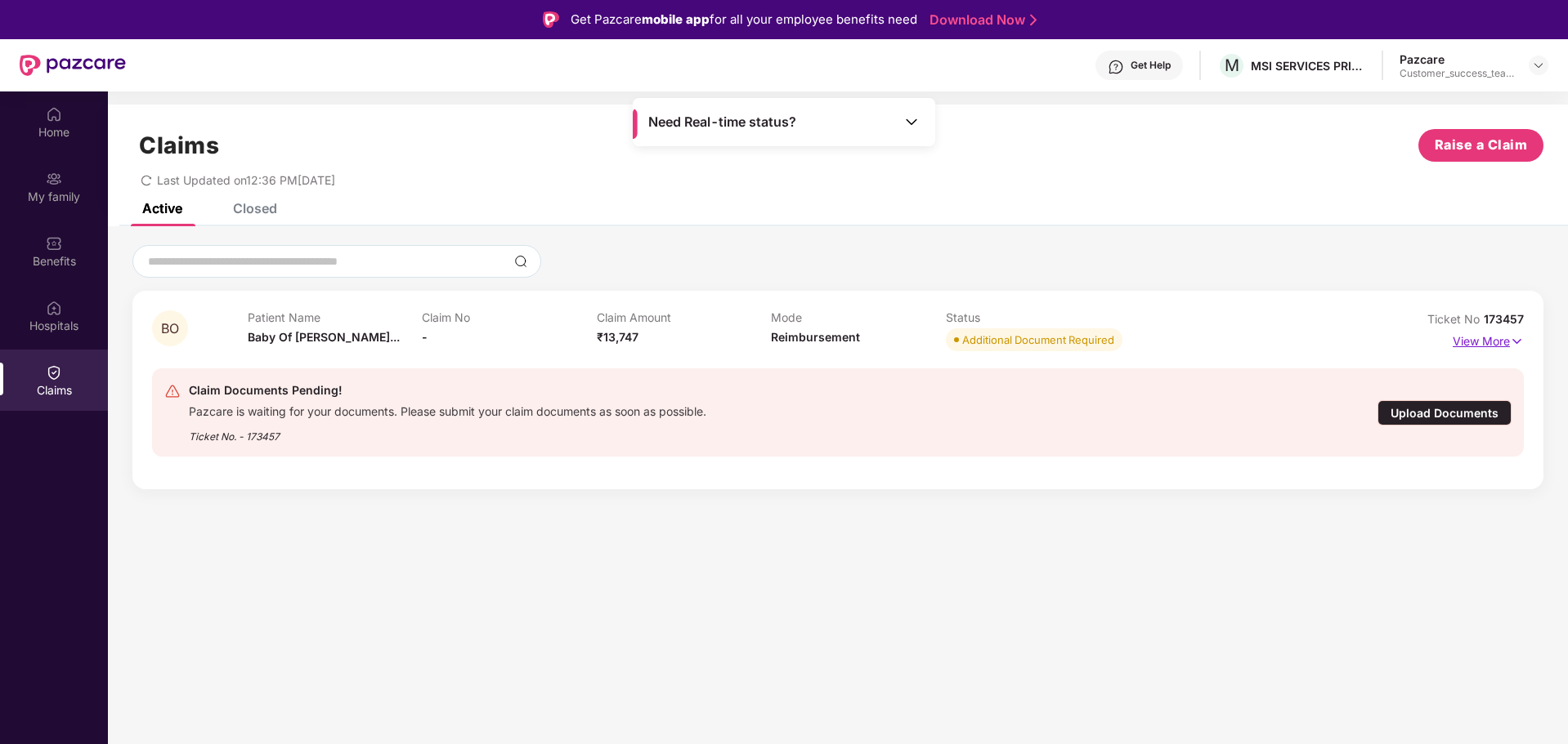
click at [1481, 343] on p "View More" at bounding box center [1488, 339] width 71 height 22
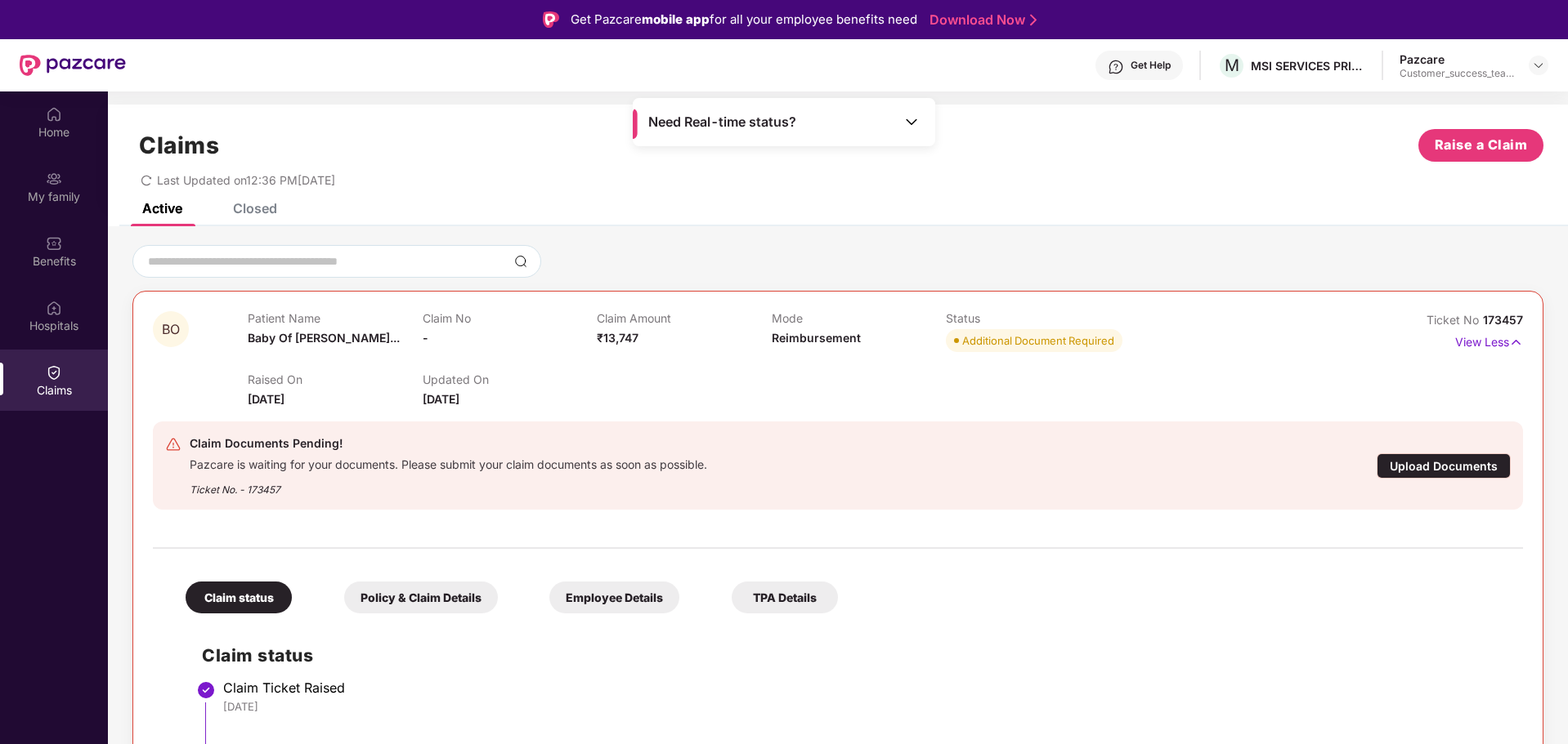
click at [1404, 465] on div "Upload Documents" at bounding box center [1443, 466] width 134 height 26
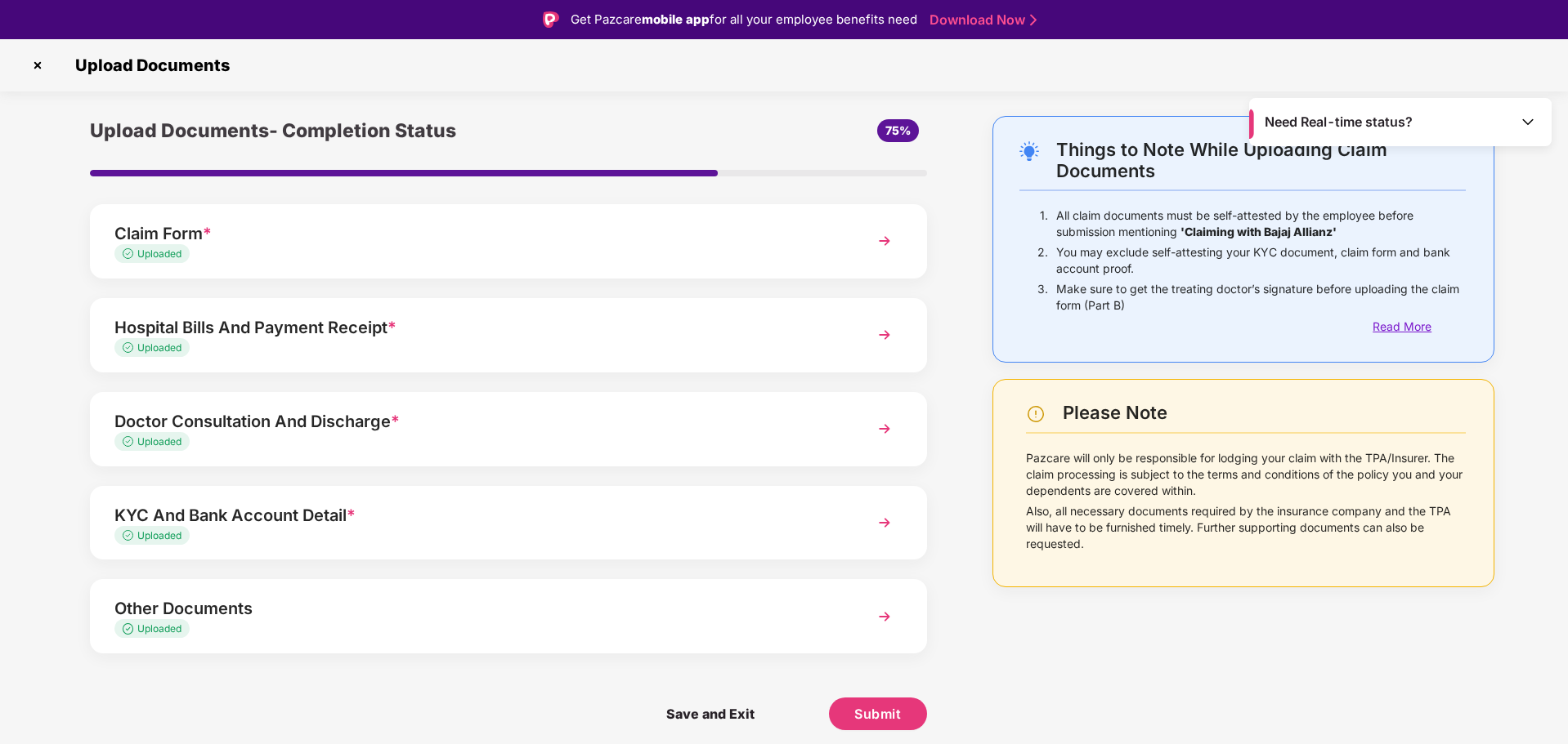
click at [1383, 333] on div "Read More" at bounding box center [1419, 327] width 93 height 18
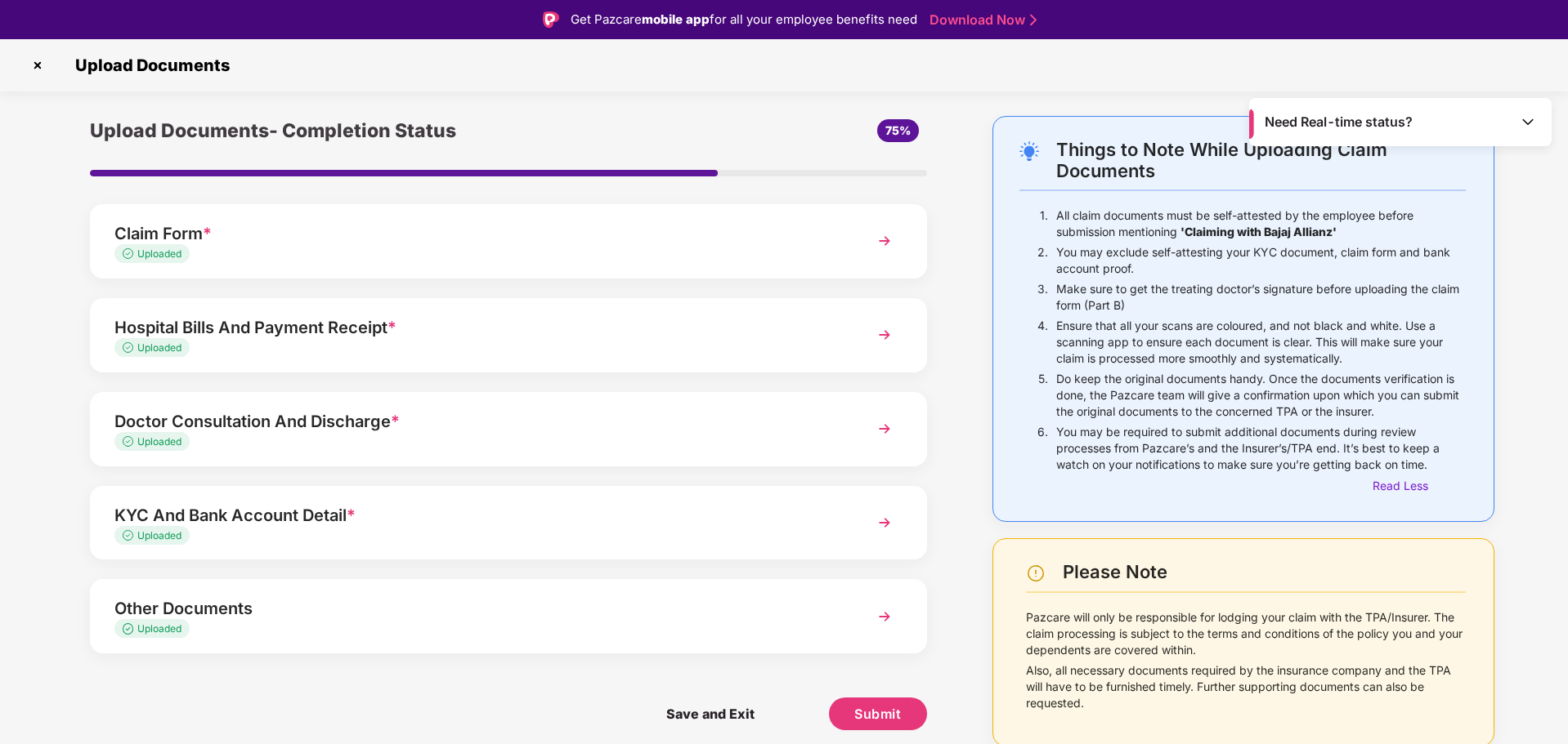
click at [33, 69] on img at bounding box center [37, 65] width 27 height 27
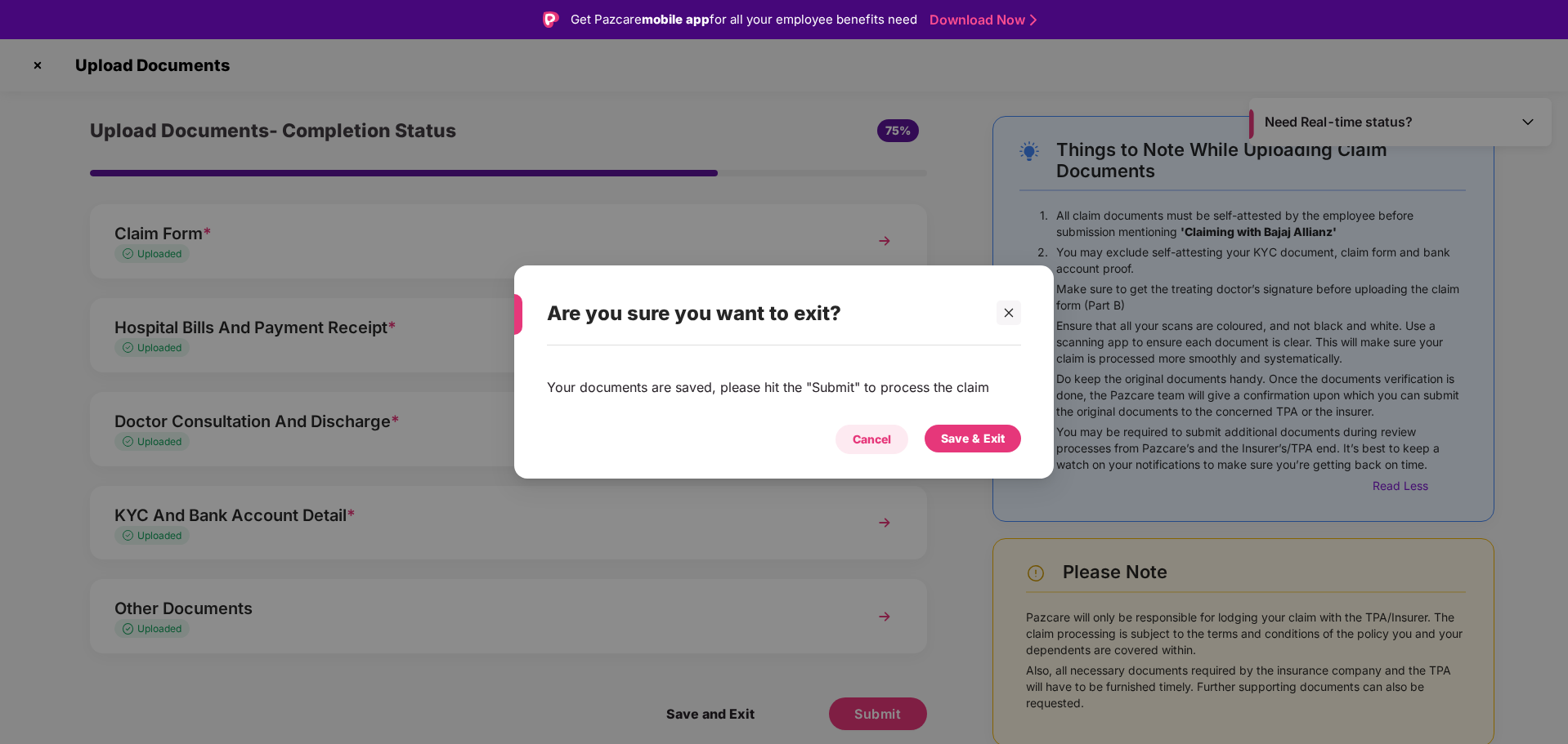
click at [897, 443] on div "Cancel" at bounding box center [872, 440] width 73 height 29
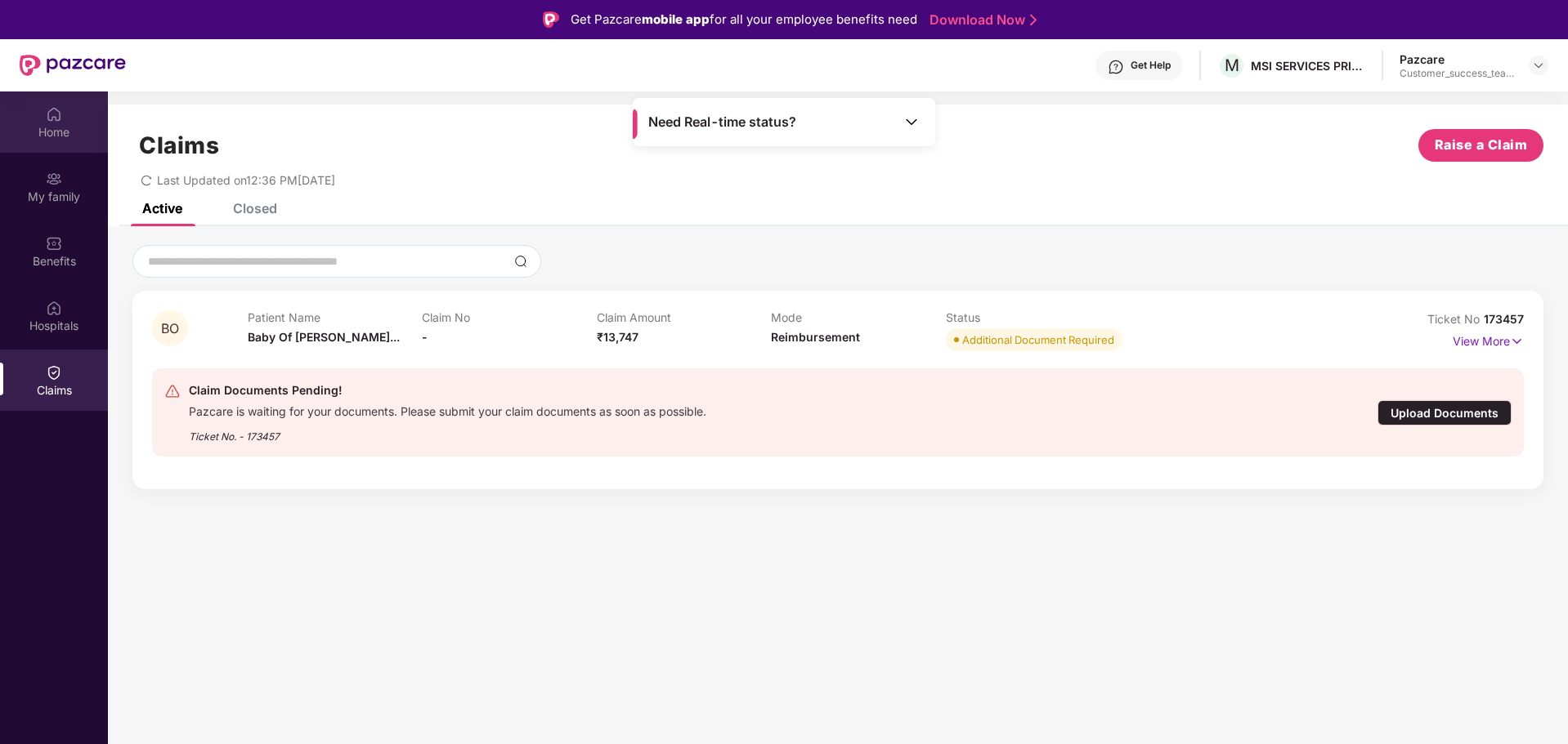
click at [68, 120] on div "Home" at bounding box center [54, 122] width 108 height 61
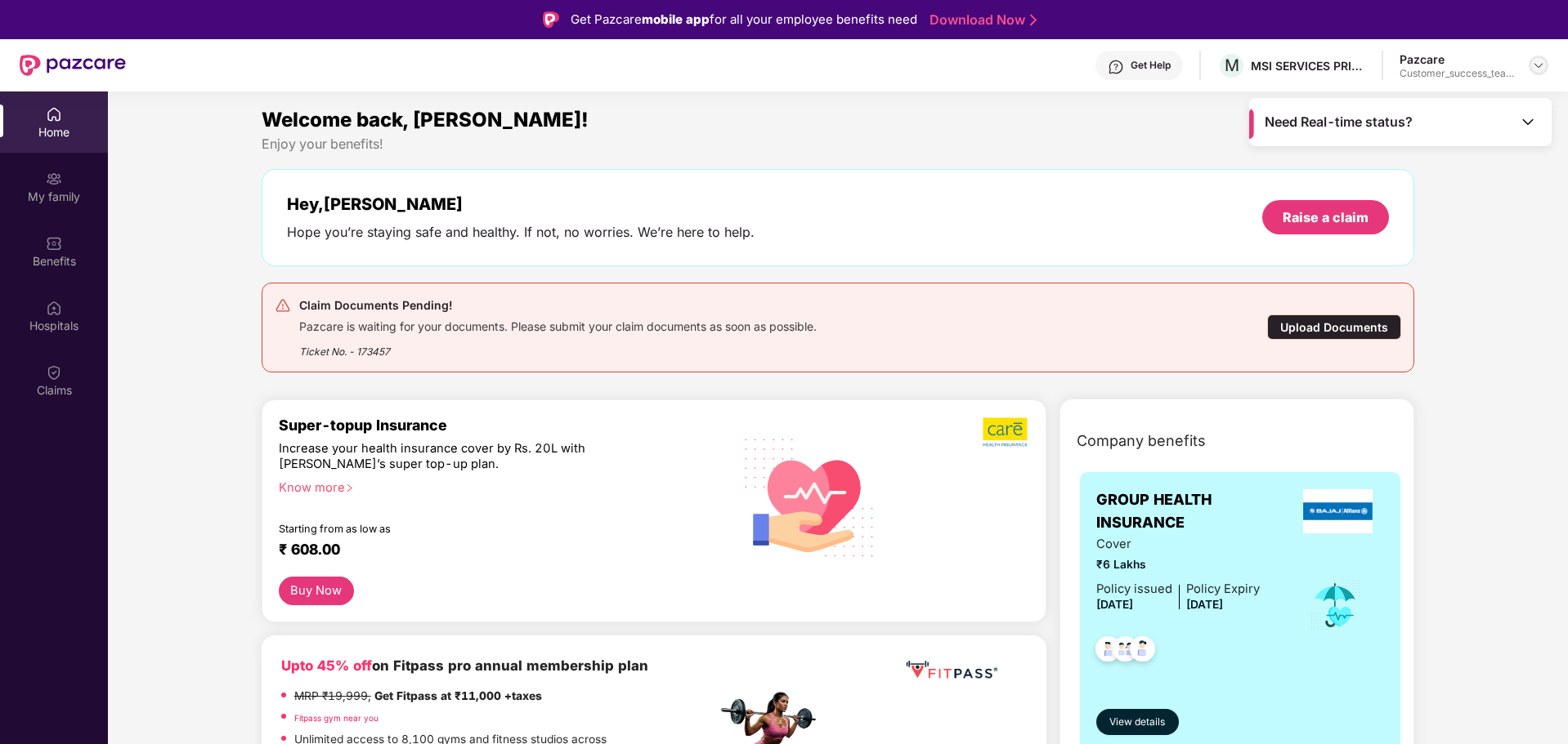
click at [1537, 69] on img at bounding box center [1538, 65] width 13 height 13
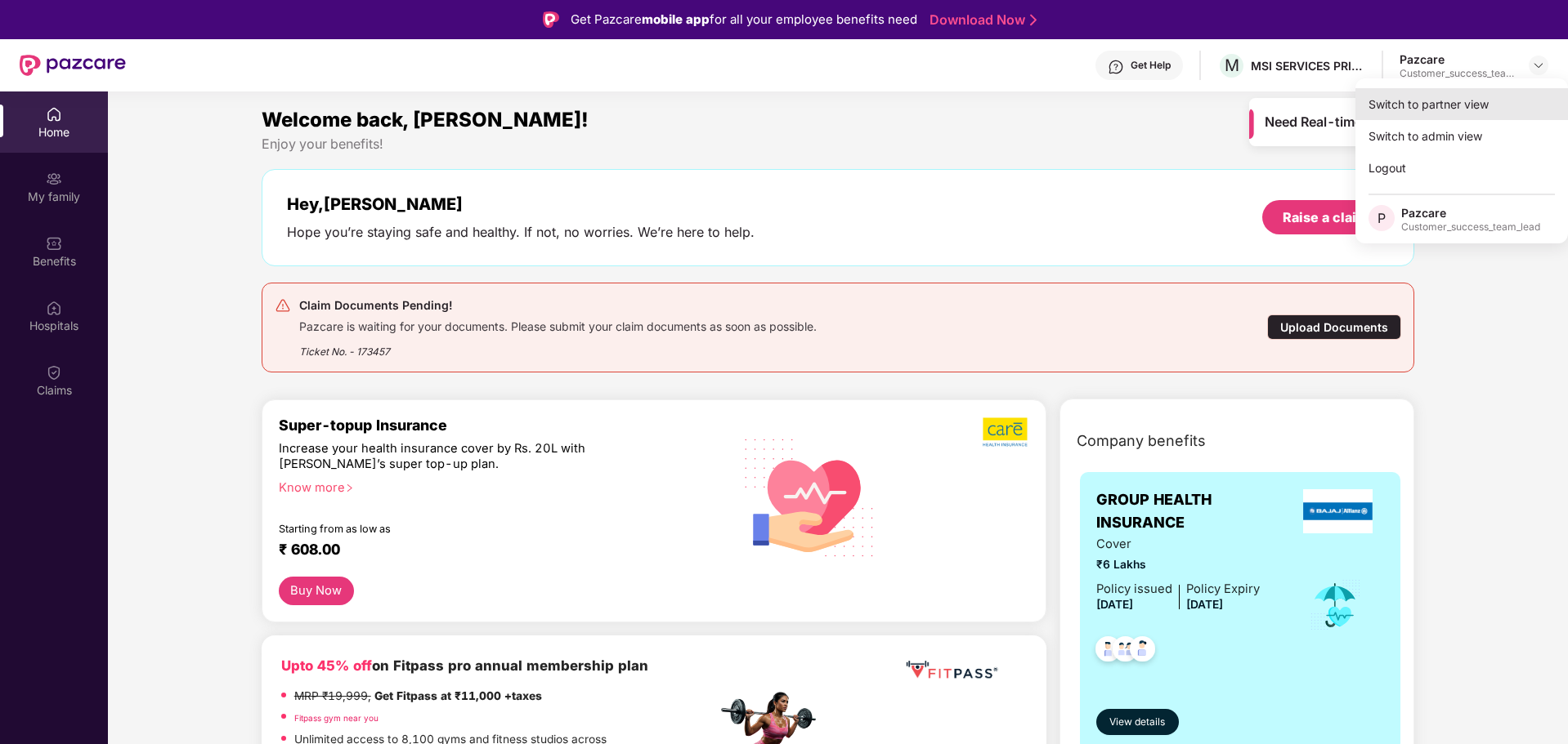
click at [1478, 103] on div "Switch to partner view" at bounding box center [1461, 104] width 212 height 32
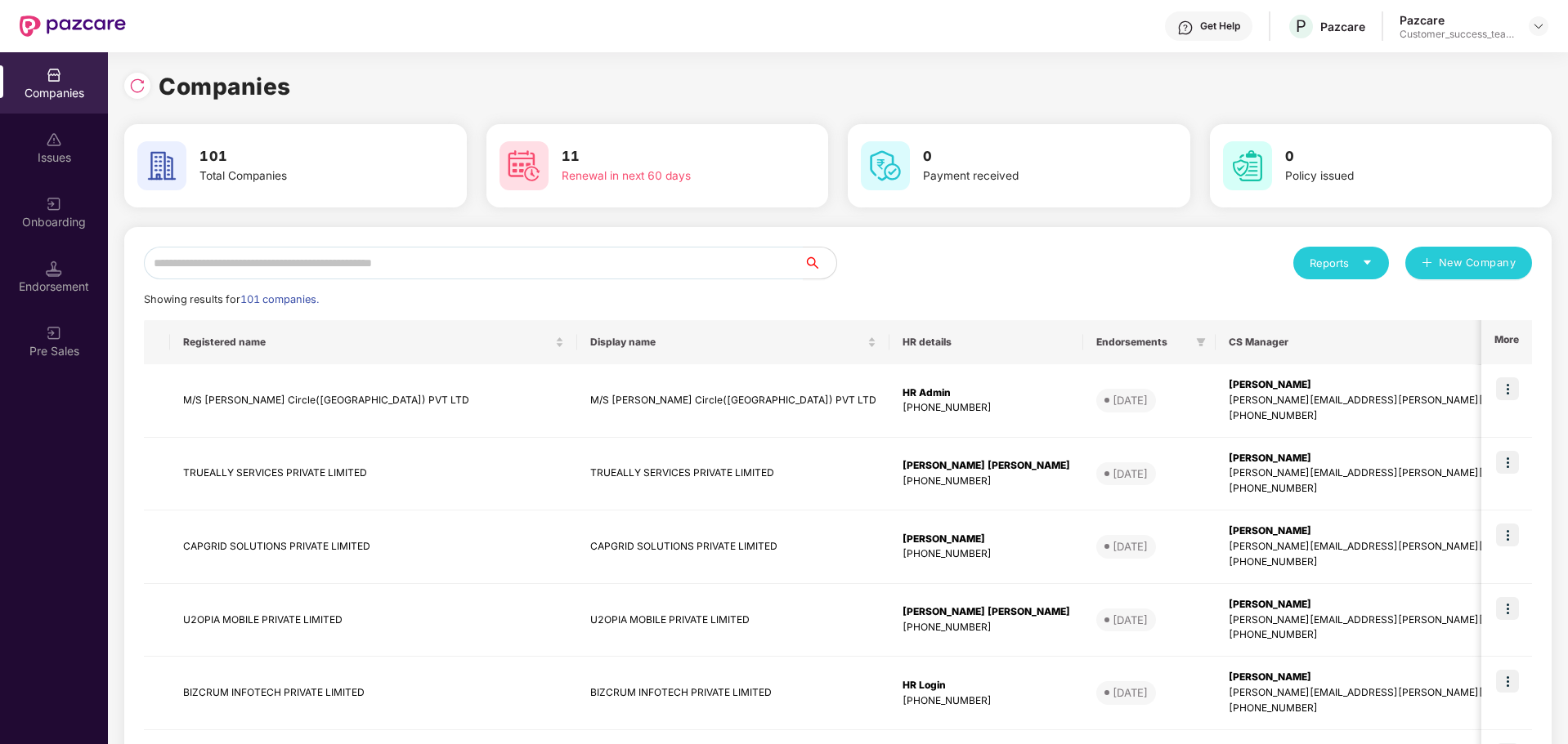
click at [428, 239] on div "Reports New Company Showing results for 101 companies. Registered name Display …" at bounding box center [837, 663] width 1427 height 870
click at [408, 260] on input "text" at bounding box center [473, 263] width 659 height 33
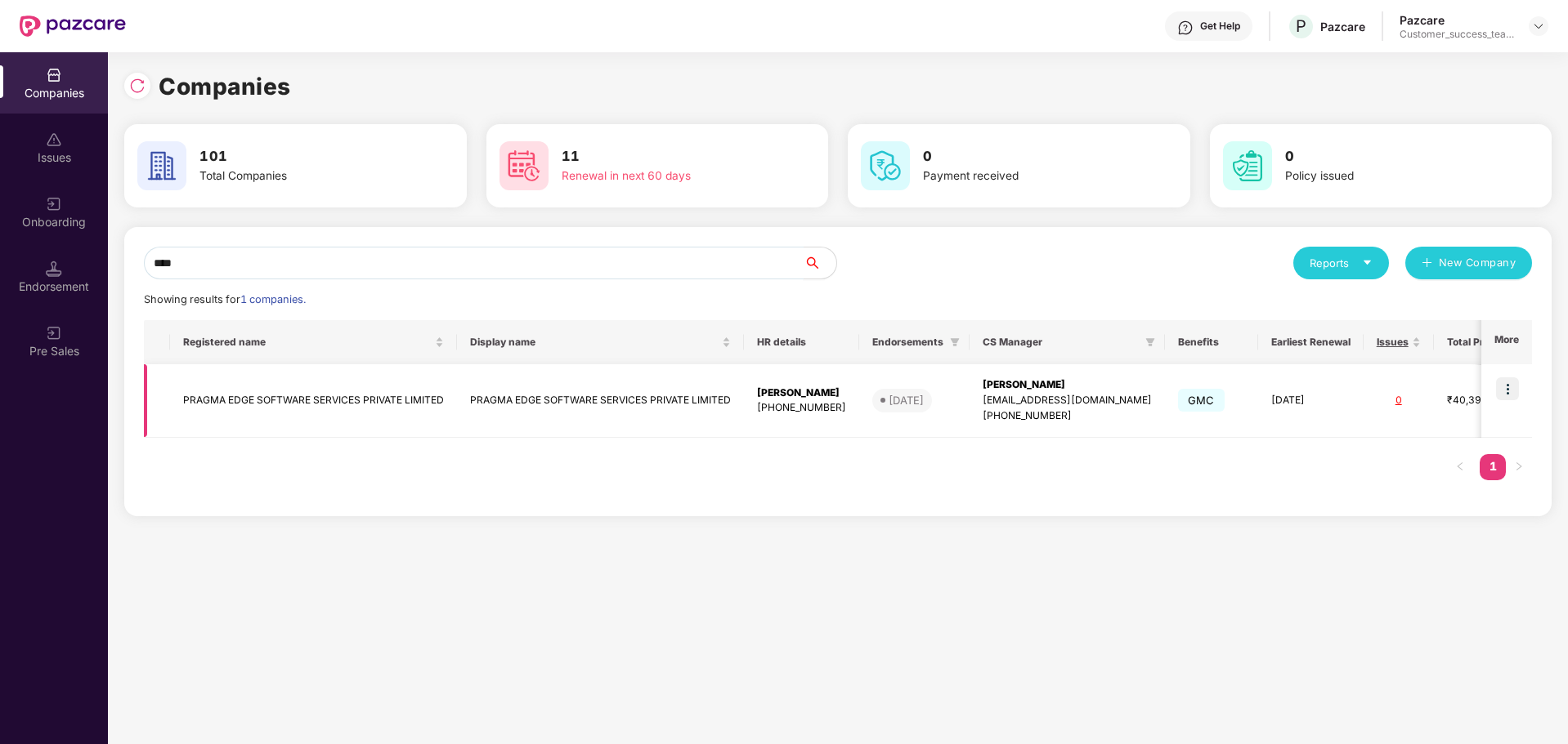
type input "****"
click at [1511, 391] on img at bounding box center [1507, 388] width 23 height 23
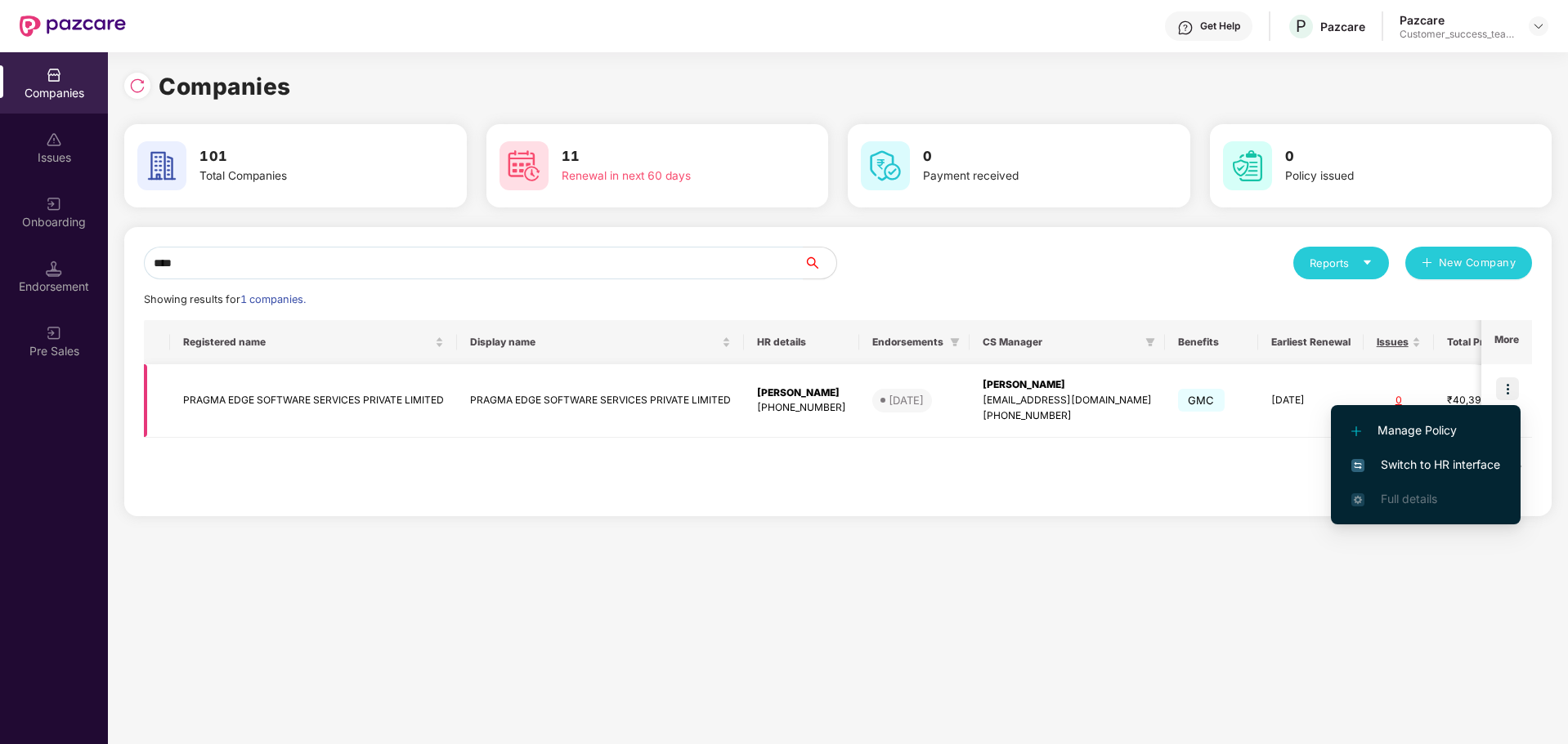
click at [1509, 392] on img at bounding box center [1507, 388] width 23 height 23
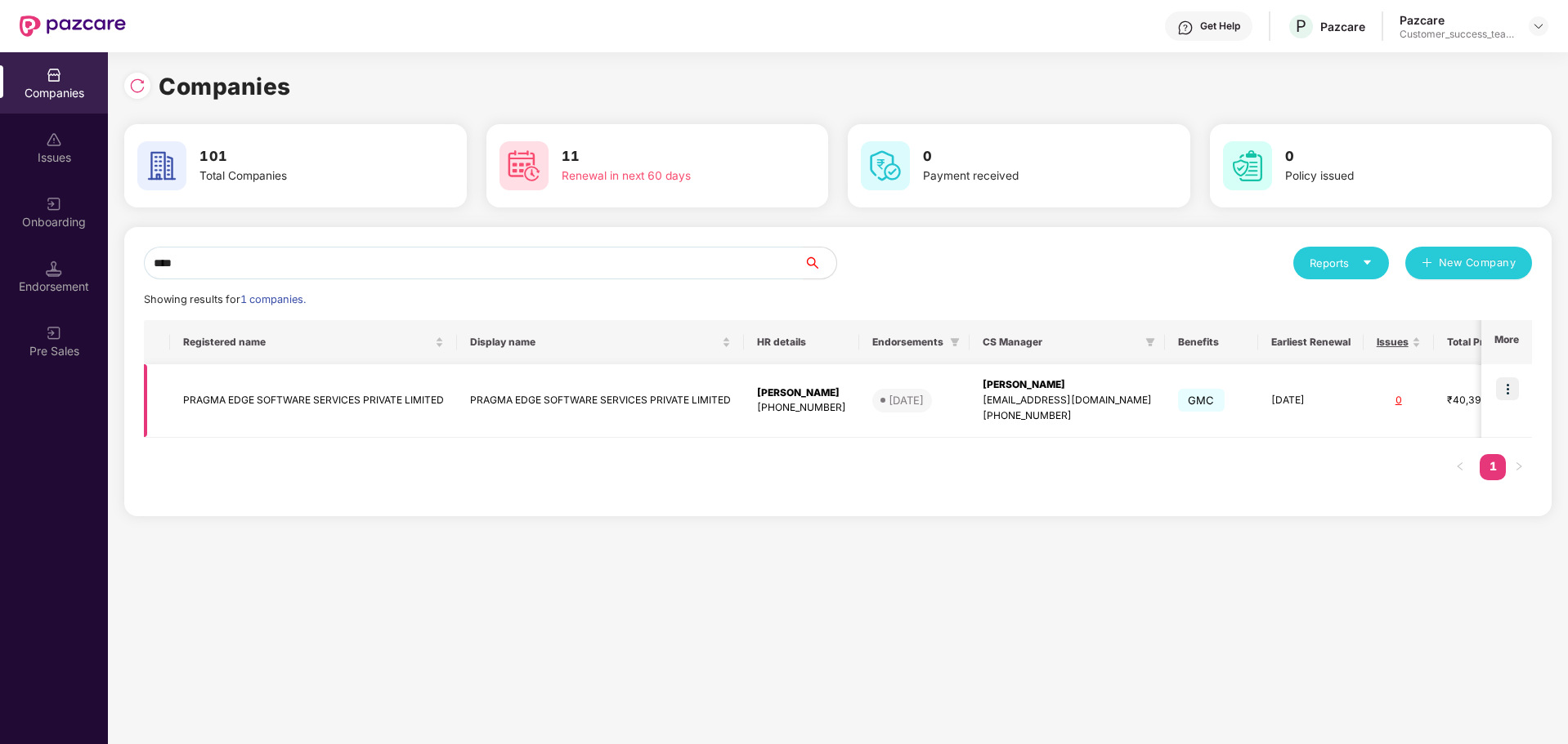
click at [1506, 389] on img at bounding box center [1507, 388] width 23 height 23
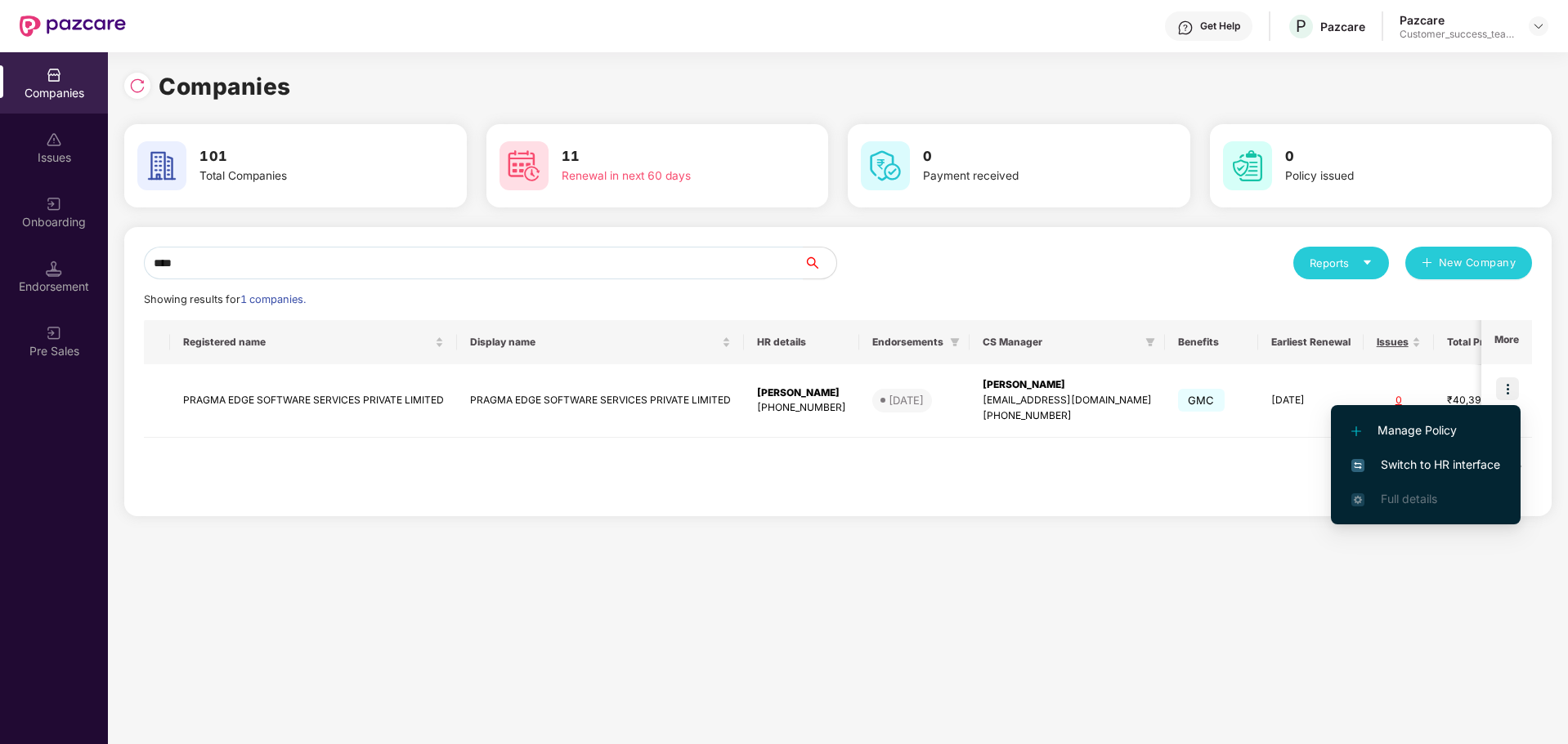
click at [1476, 462] on span "Switch to HR interface" at bounding box center [1425, 465] width 149 height 18
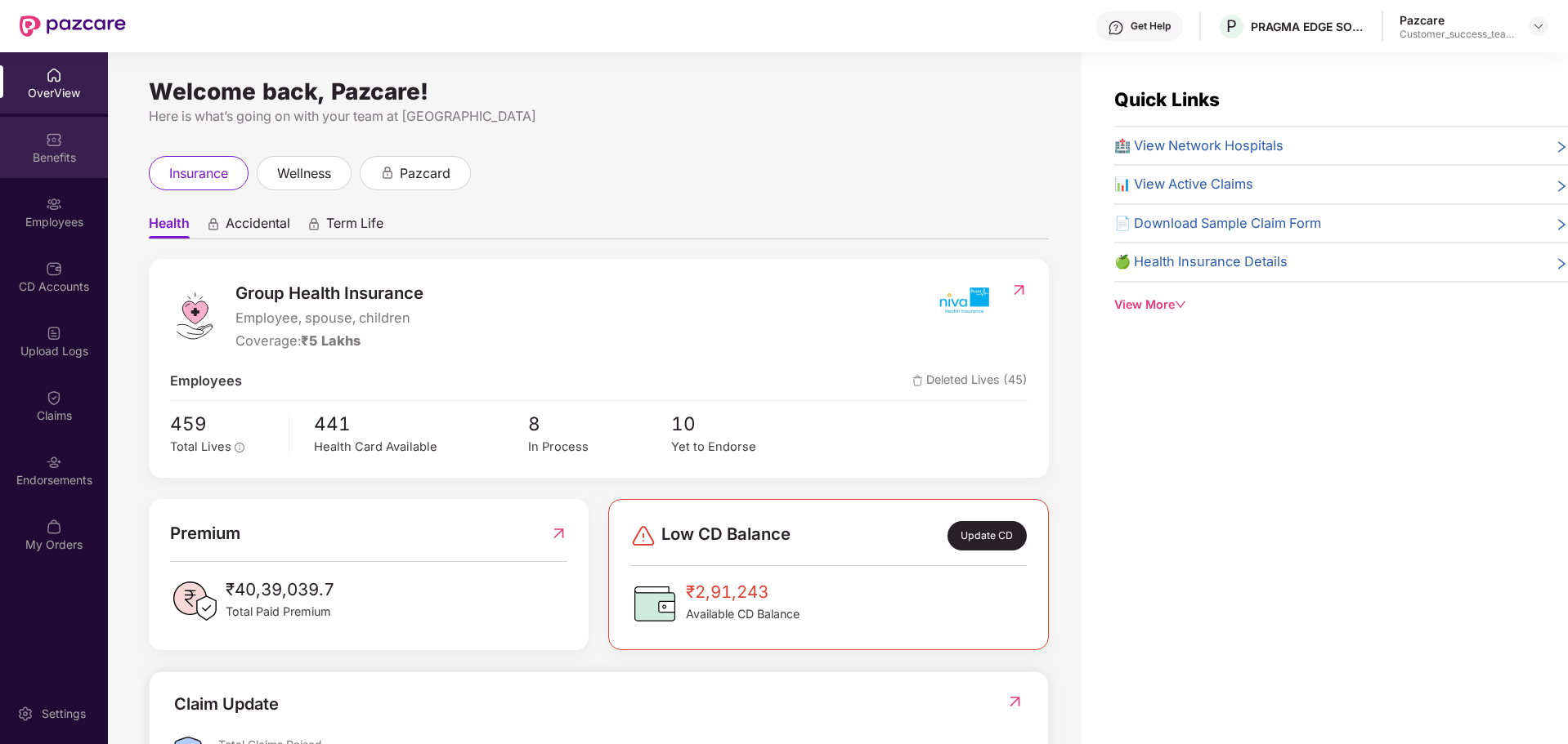
click at [60, 158] on div "Benefits" at bounding box center [54, 158] width 108 height 16
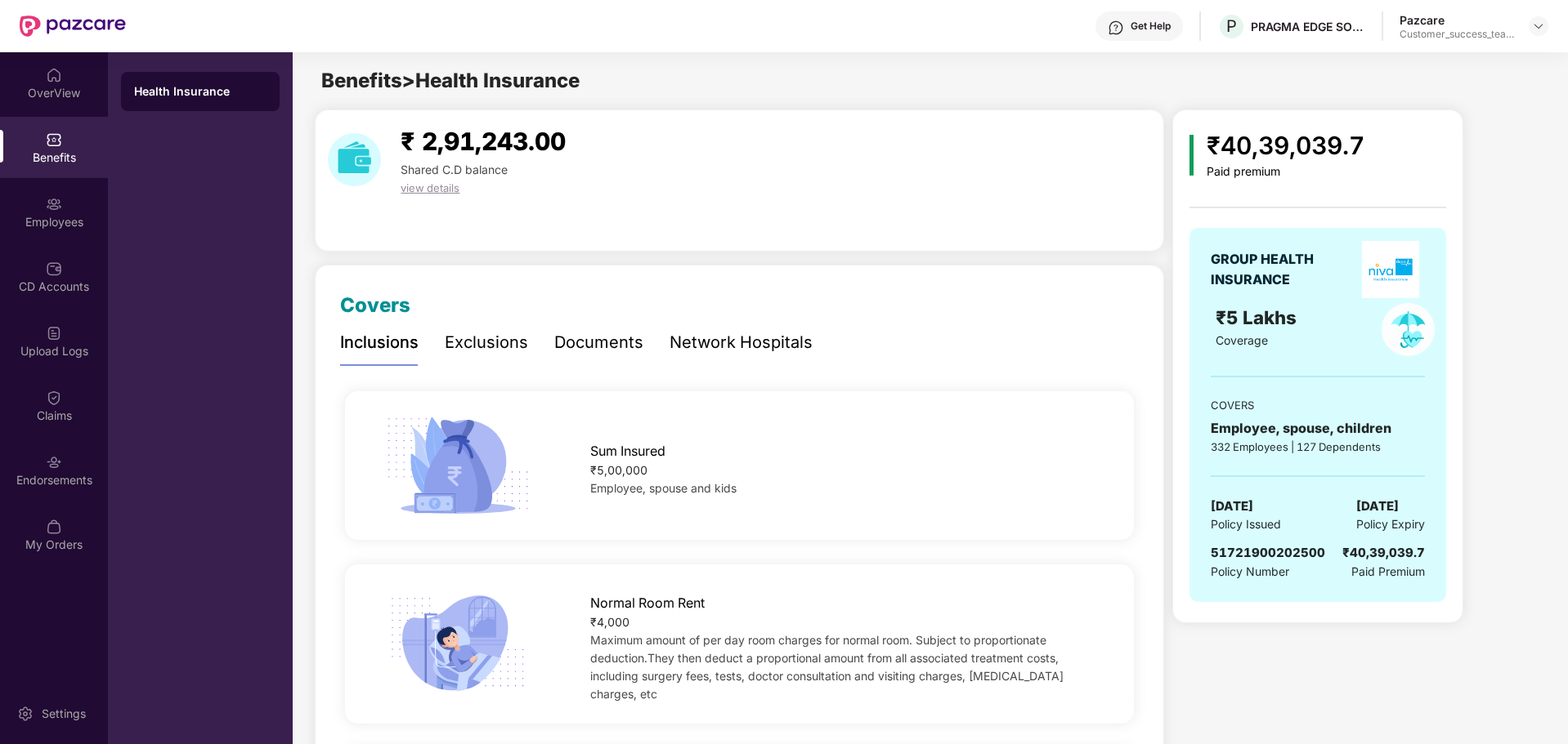
click at [709, 350] on div "Network Hospitals" at bounding box center [741, 343] width 143 height 26
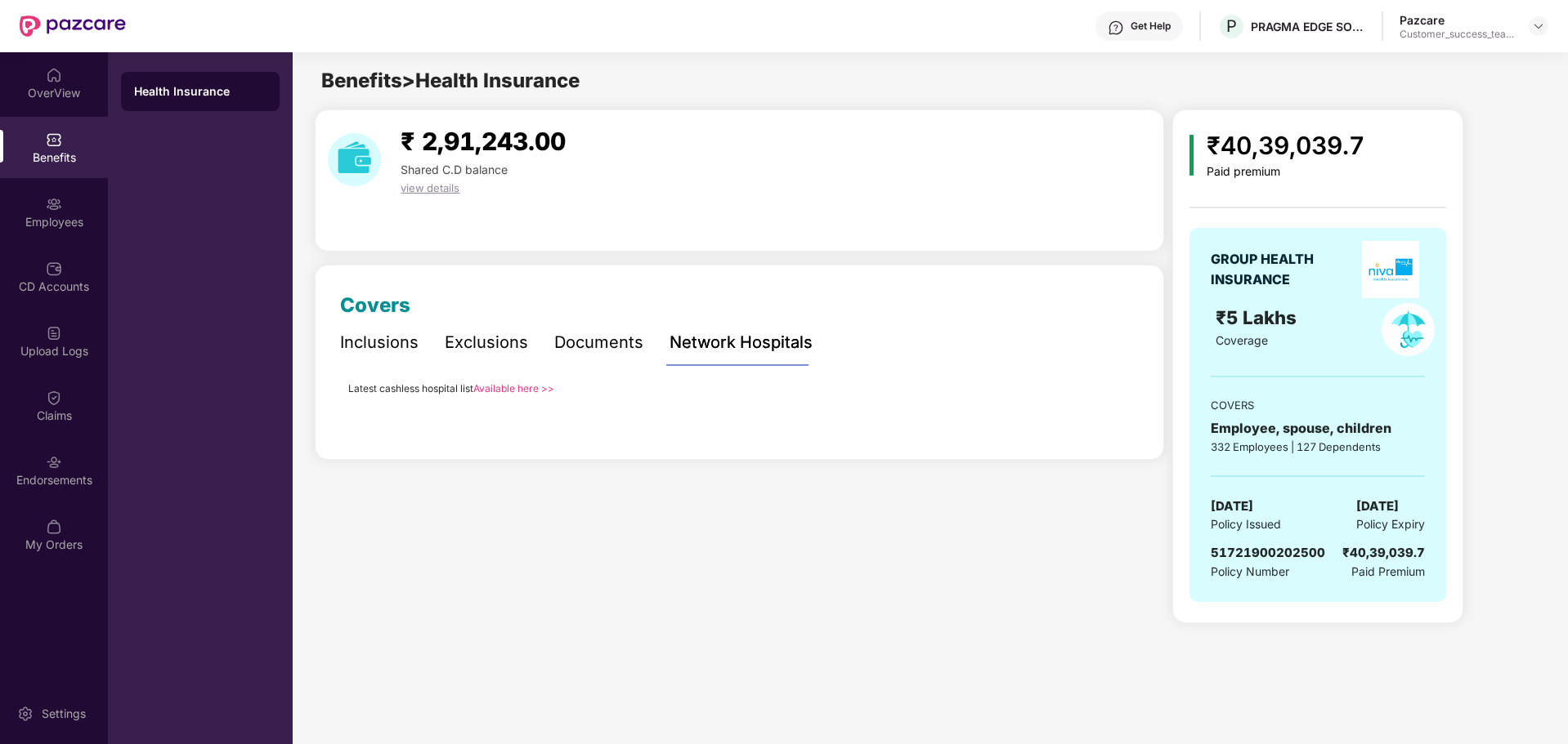
click at [499, 392] on link "Available here >>" at bounding box center [514, 388] width 81 height 12
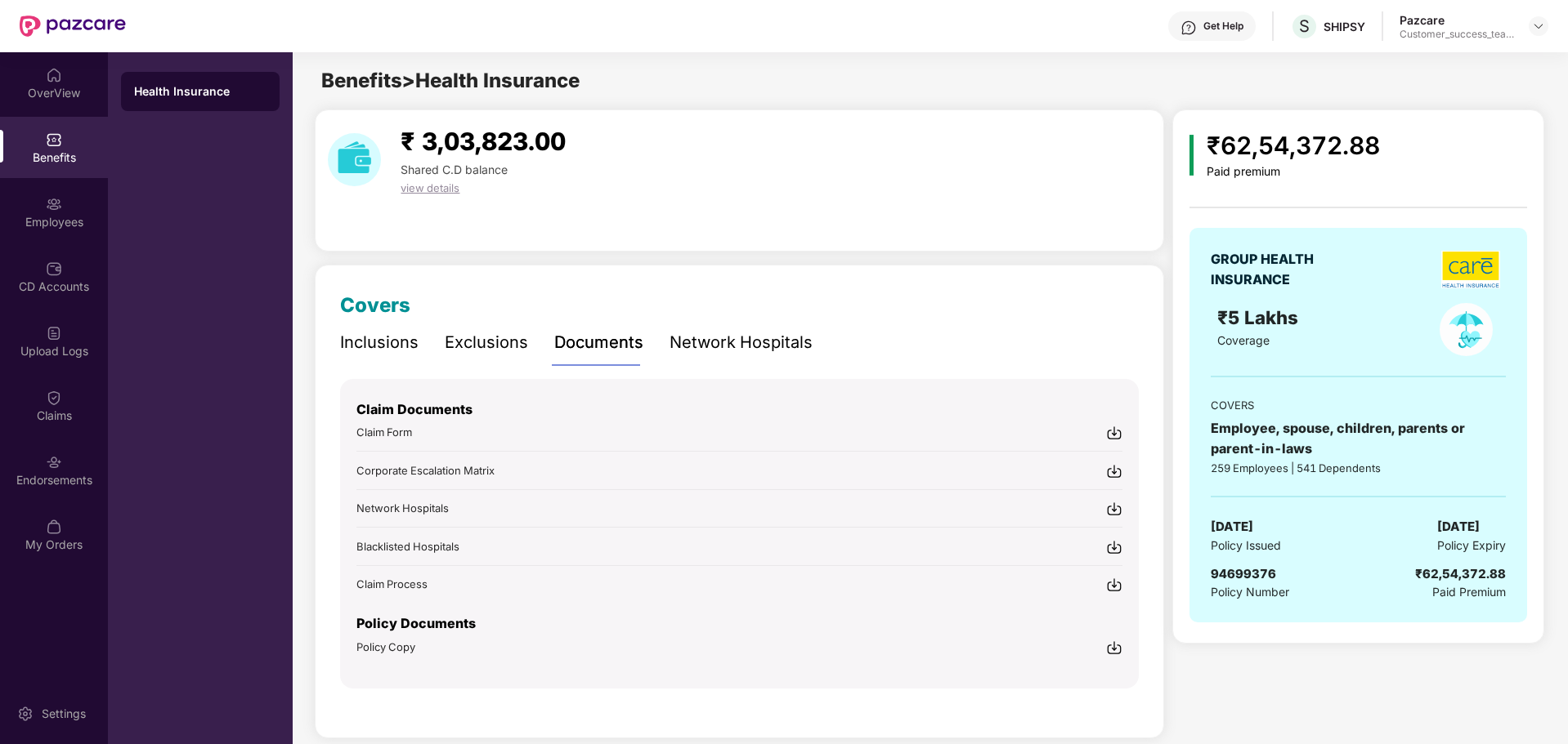
scroll to position [20, 0]
